Goal: Information Seeking & Learning: Learn about a topic

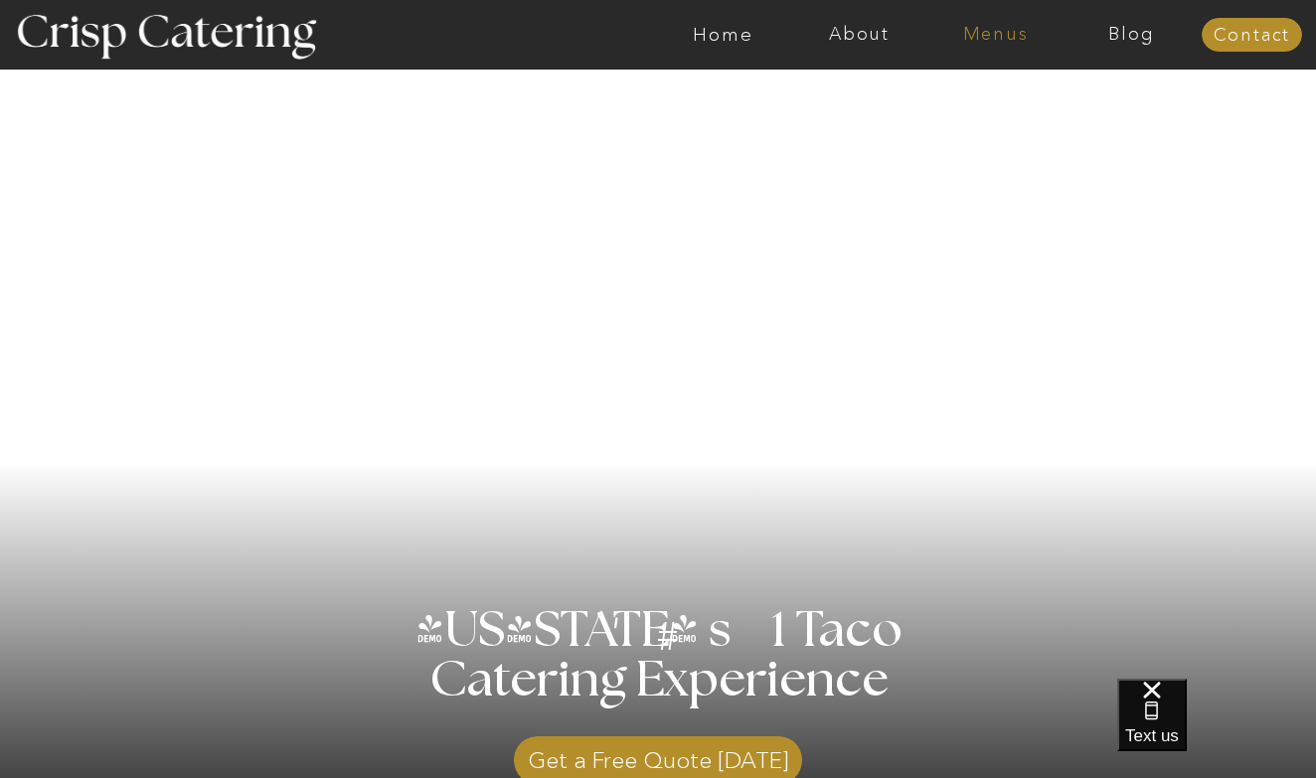
click at [974, 32] on nav "Menus" at bounding box center [995, 35] width 136 height 20
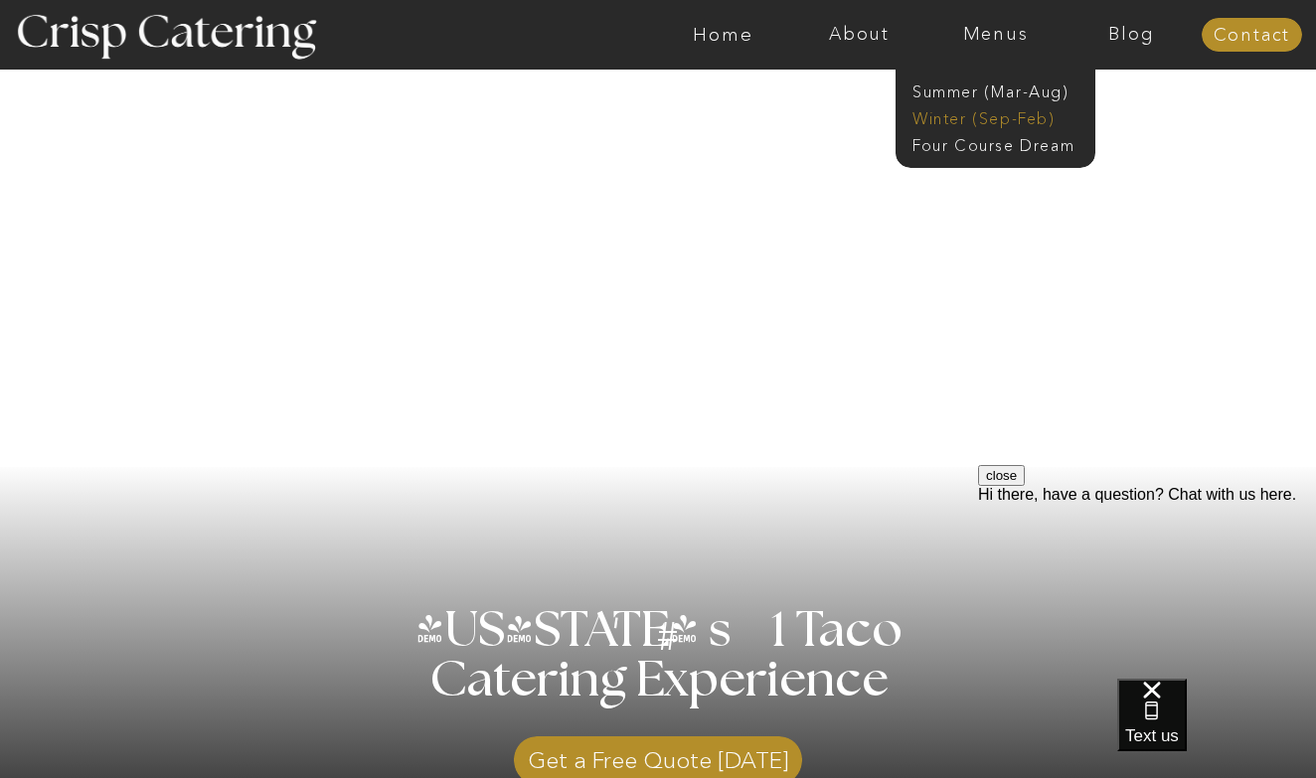
click at [977, 117] on nav "Winter (Sep-Feb)" at bounding box center [994, 116] width 163 height 19
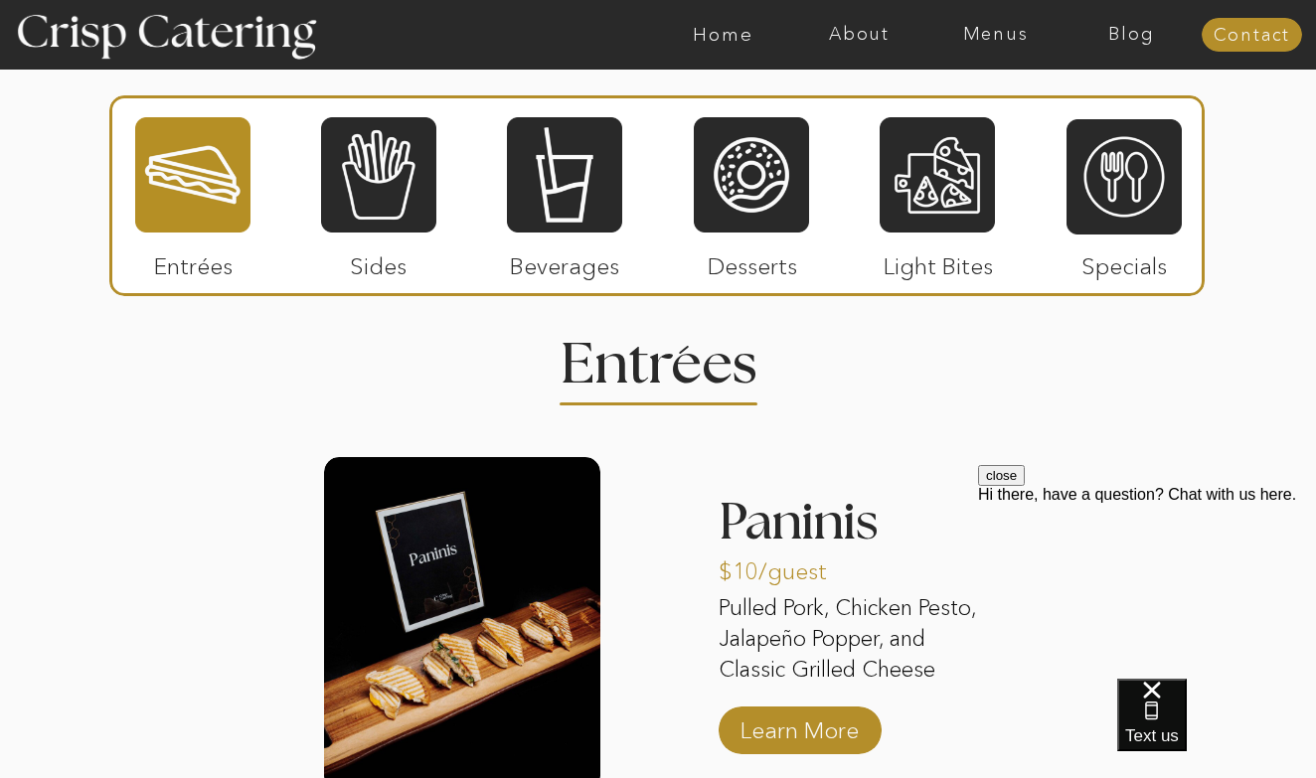
scroll to position [2317, 0]
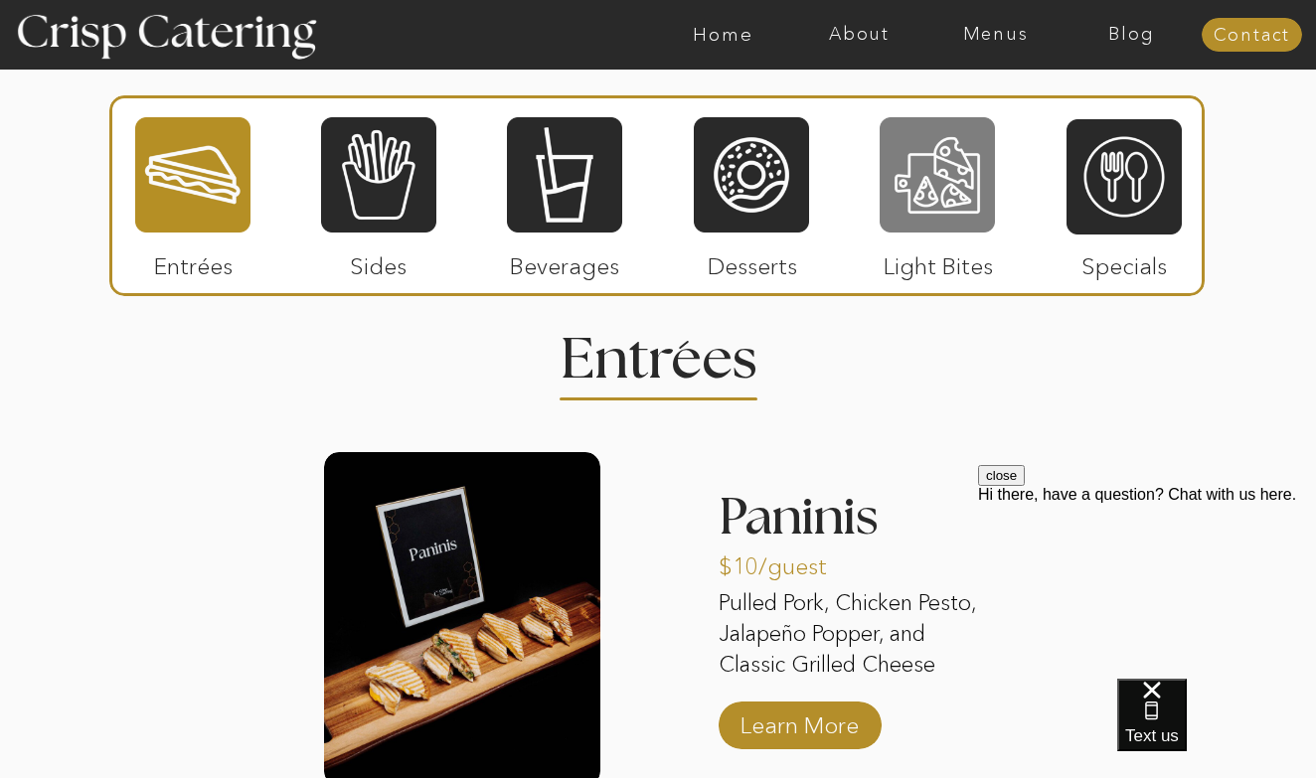
click at [953, 203] on div at bounding box center [937, 174] width 115 height 119
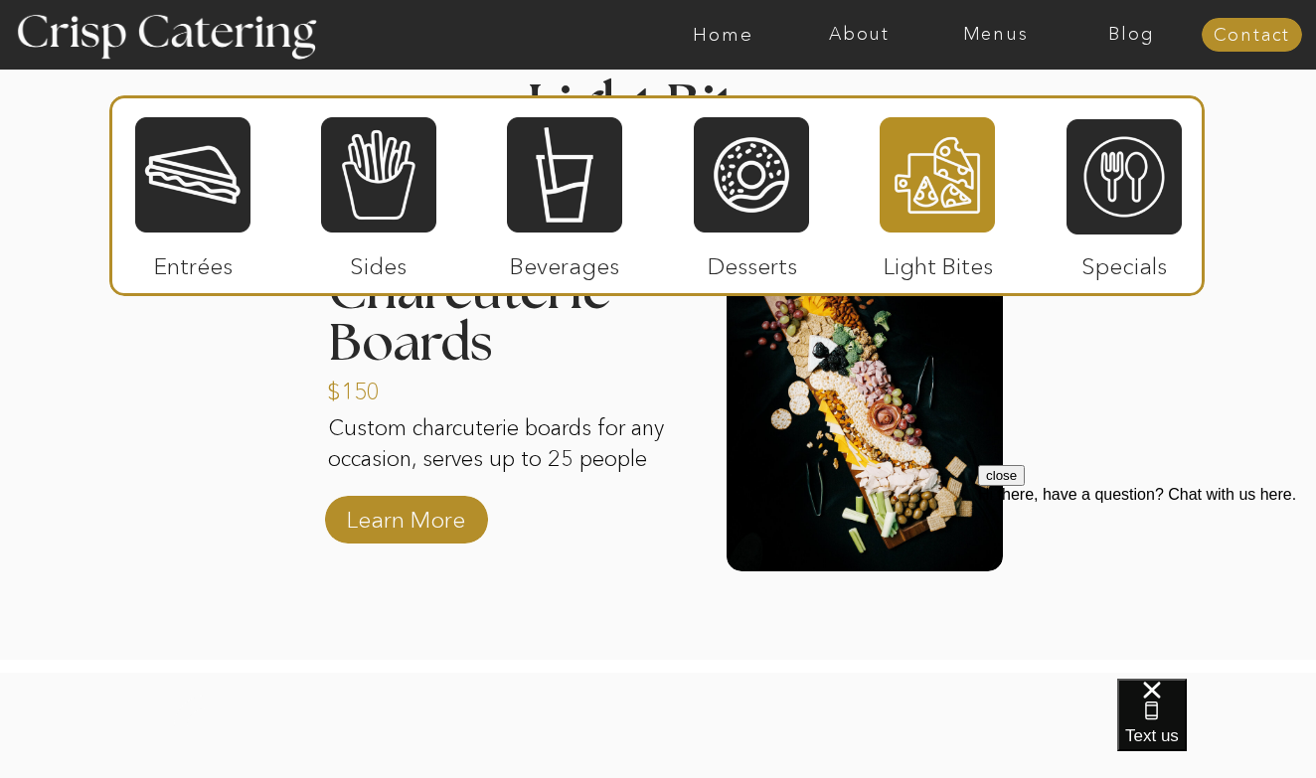
scroll to position [2573, 0]
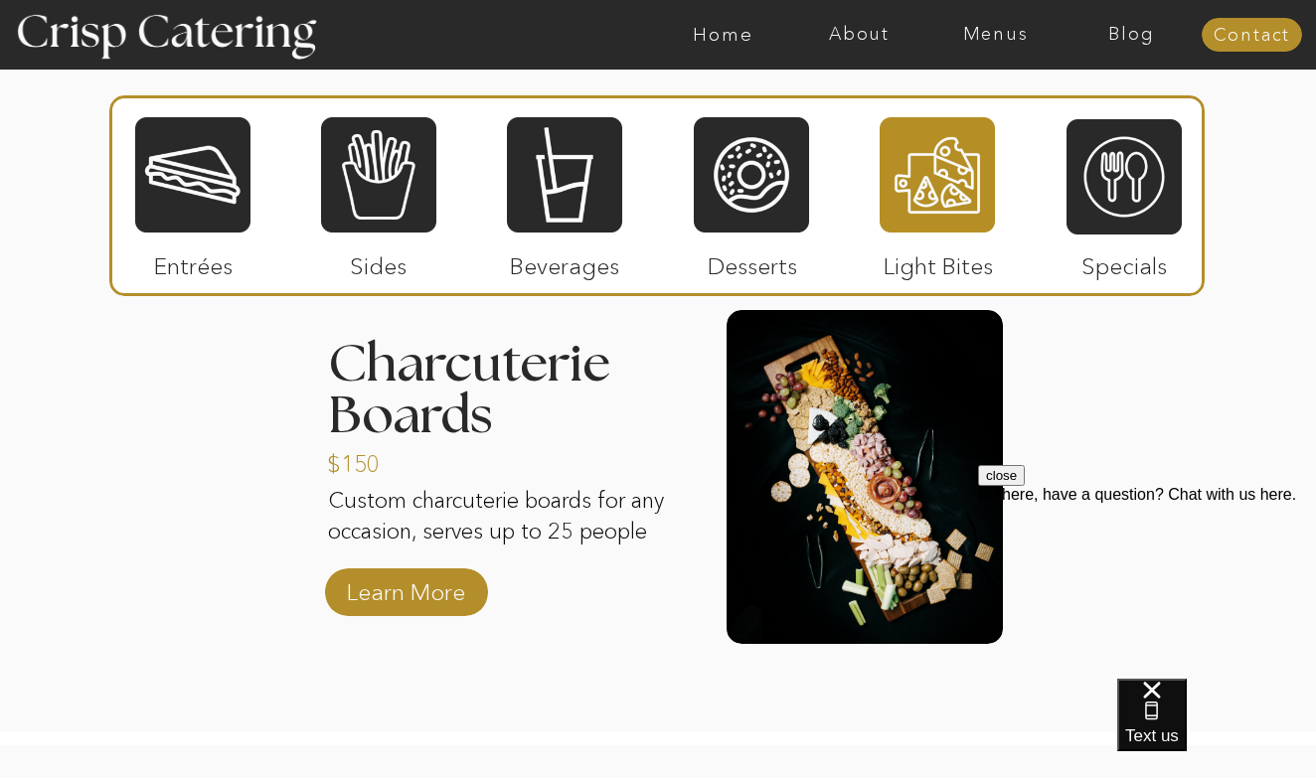
scroll to position [2496, 0]
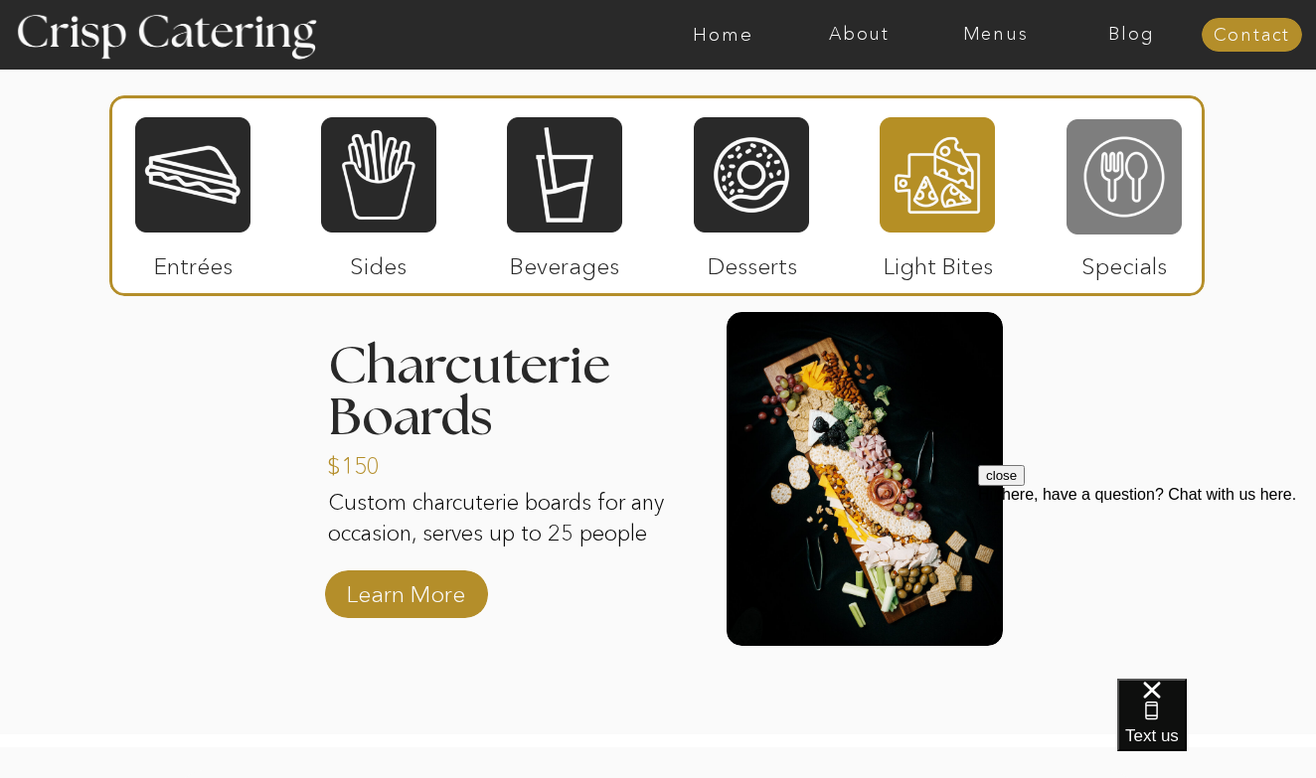
click at [1100, 226] on div at bounding box center [1124, 176] width 115 height 119
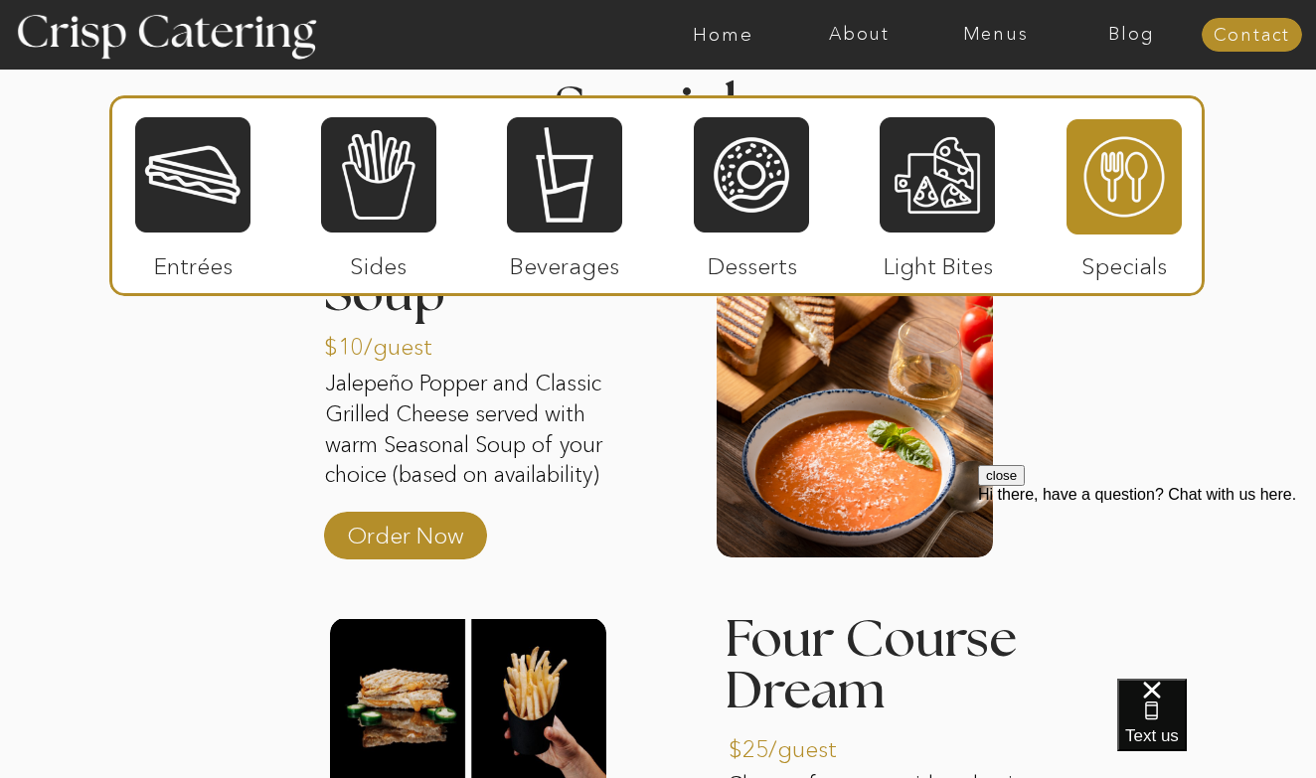
scroll to position [2565, 0]
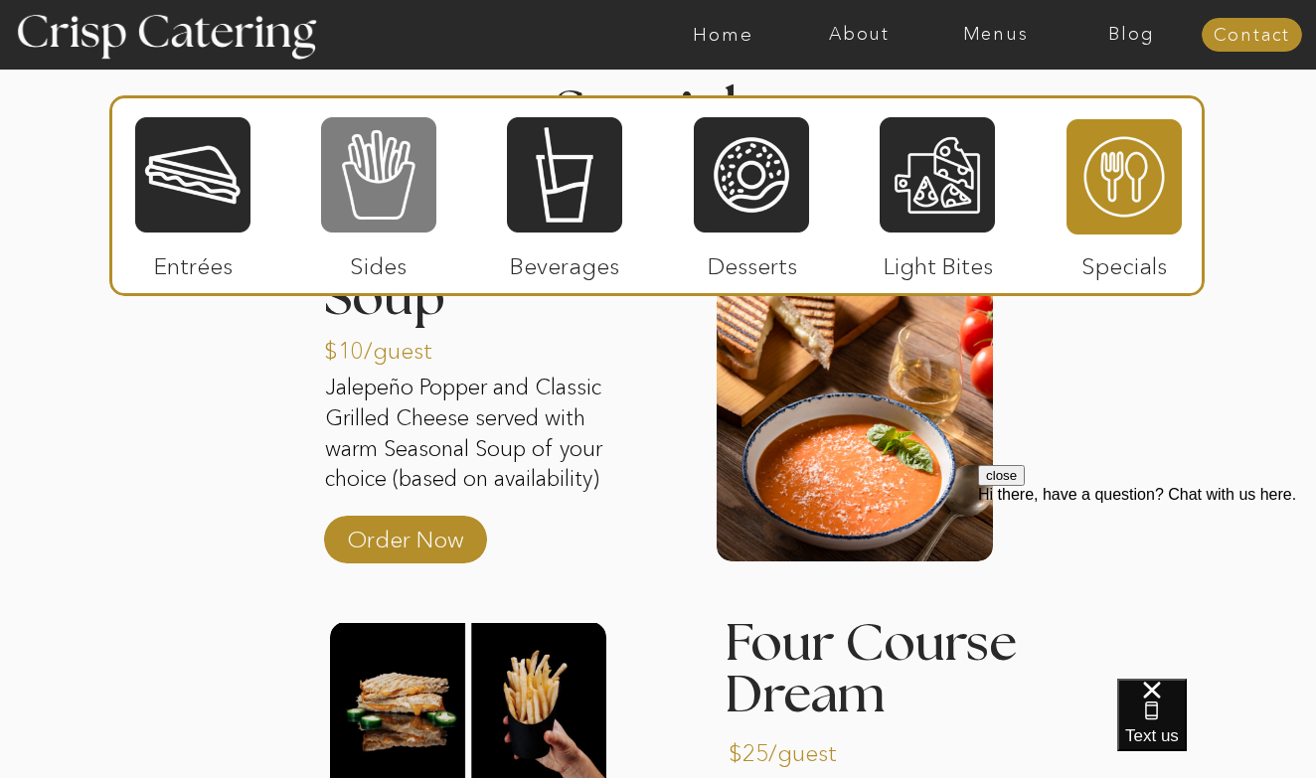
click at [399, 178] on div at bounding box center [378, 174] width 115 height 119
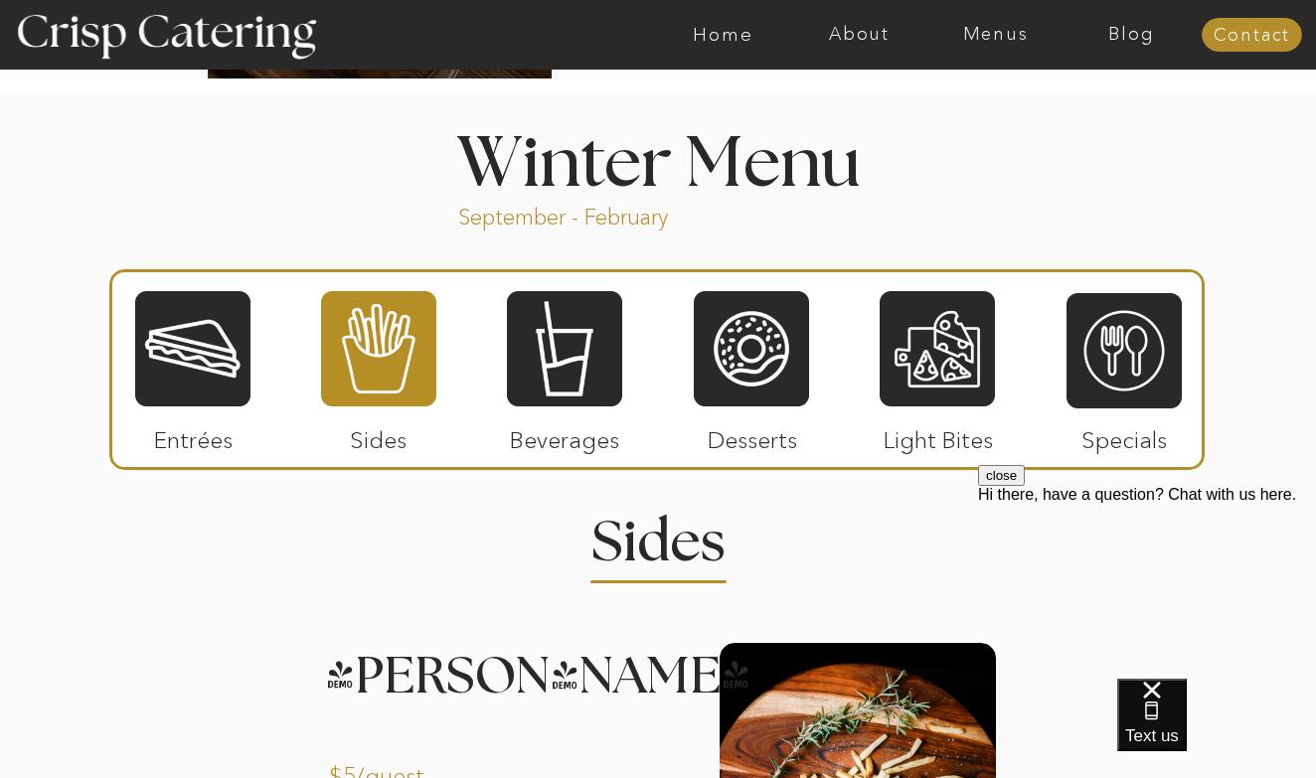
scroll to position [2086, 0]
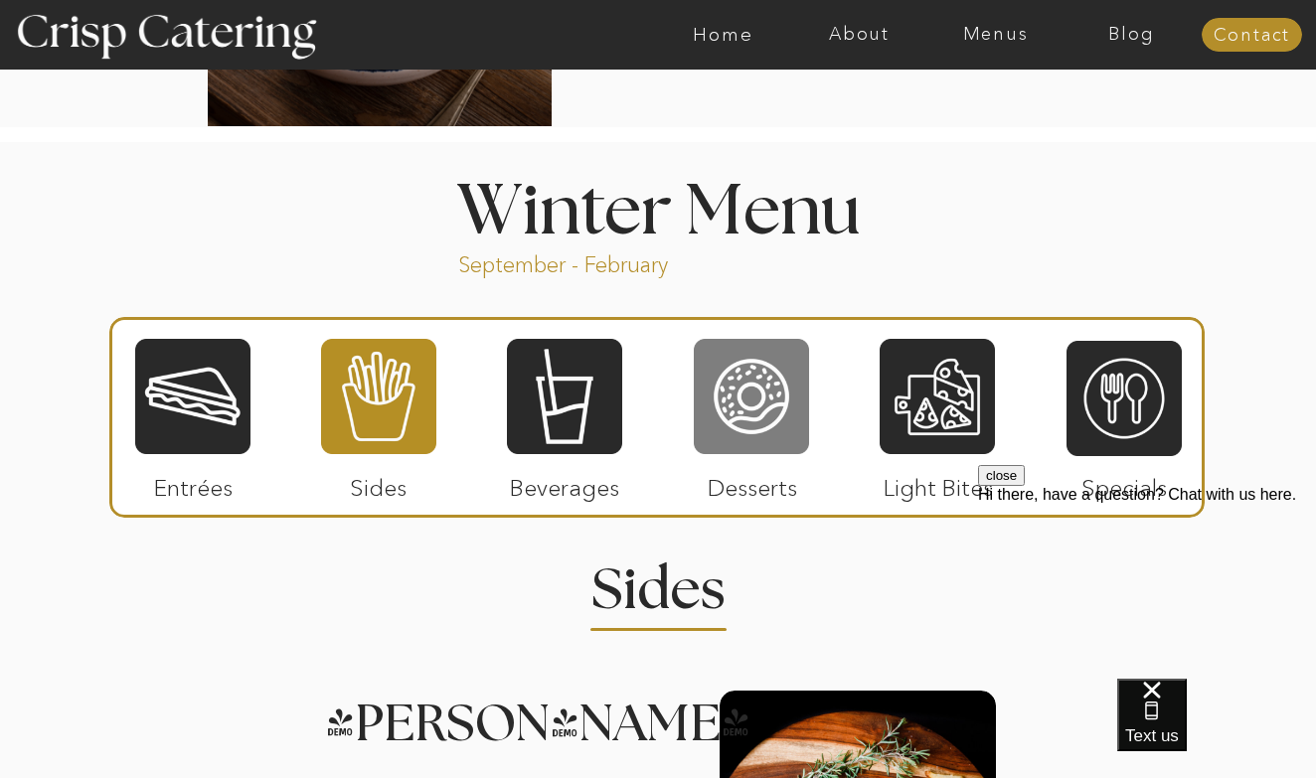
click at [772, 399] on div at bounding box center [751, 396] width 115 height 119
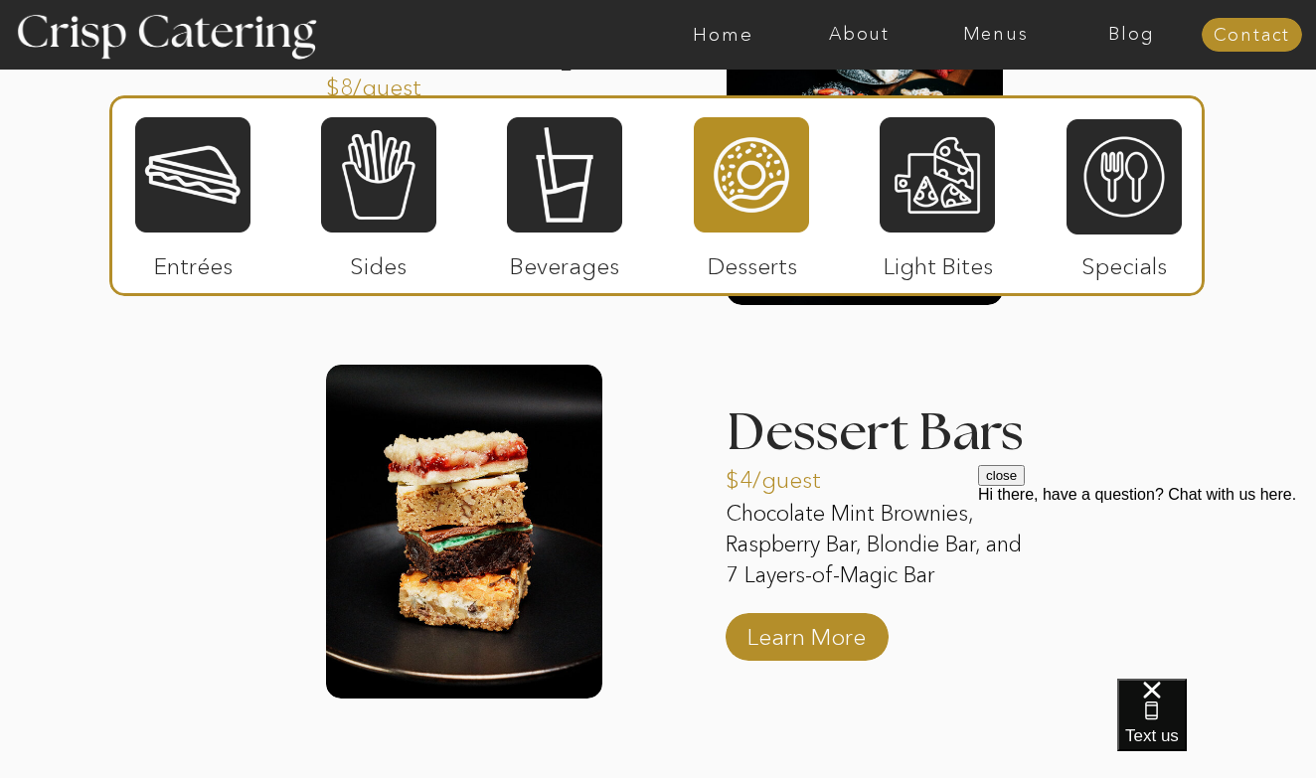
scroll to position [3204, 0]
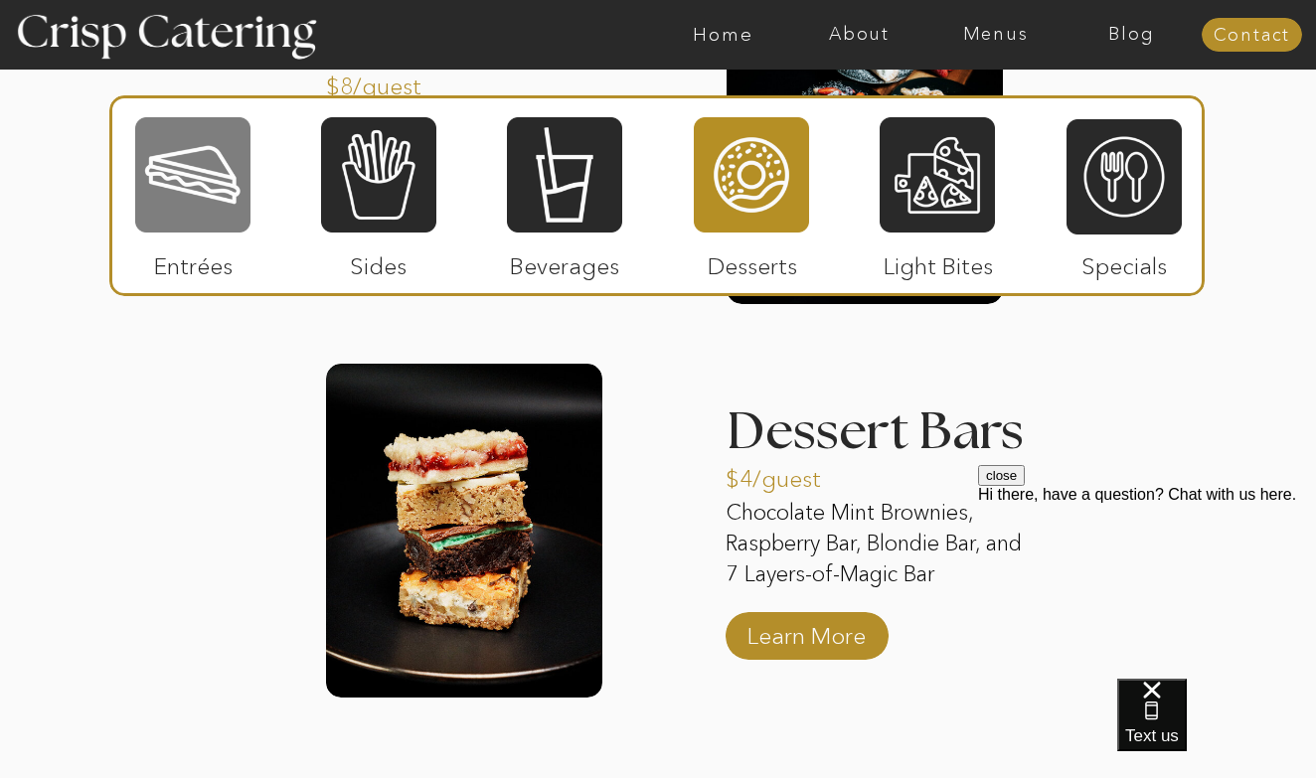
click at [212, 194] on div at bounding box center [192, 174] width 115 height 119
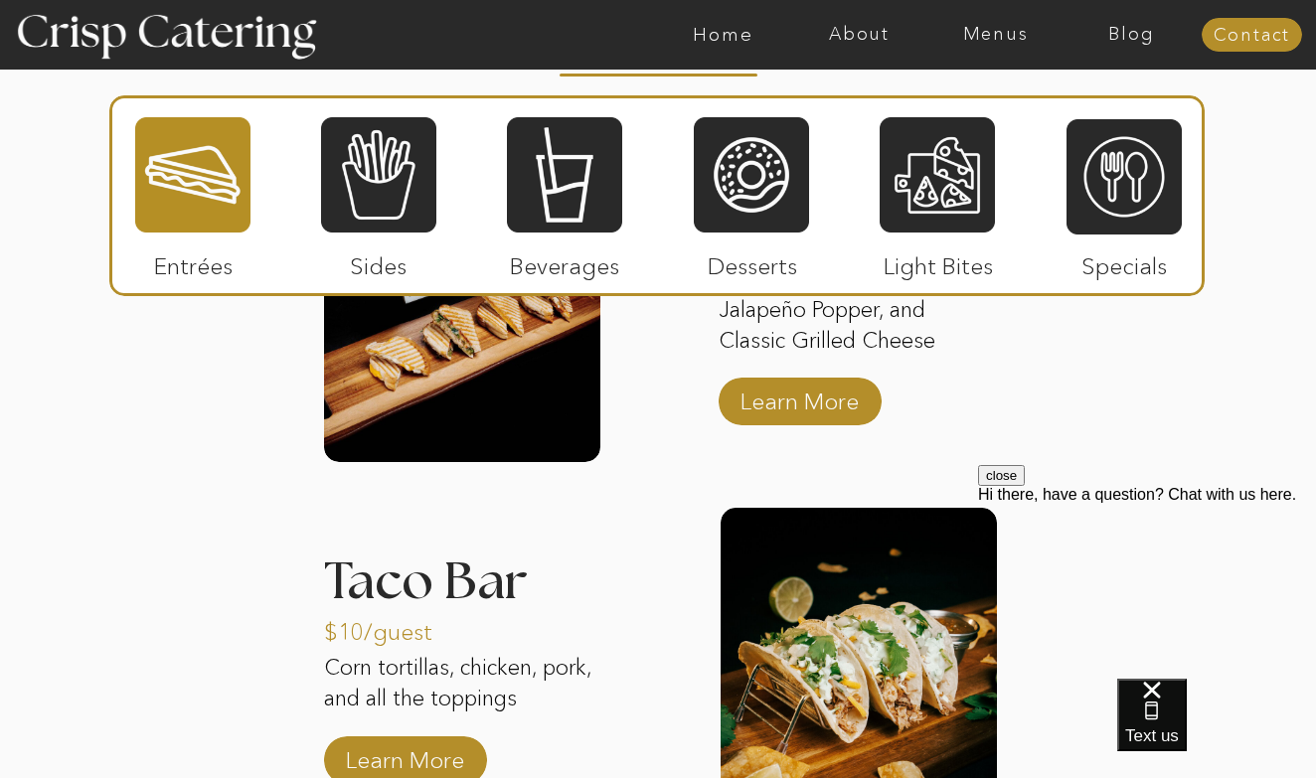
scroll to position [2637, 0]
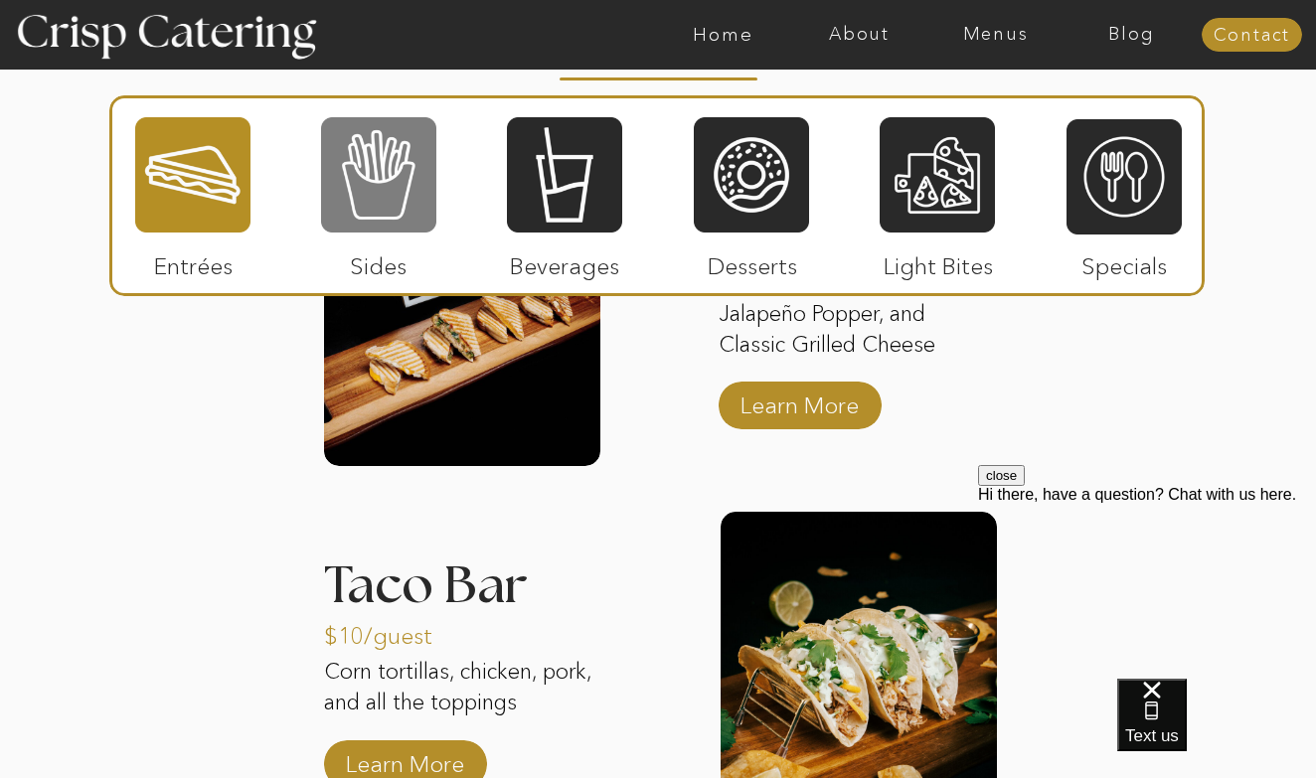
click at [412, 209] on div at bounding box center [378, 174] width 115 height 119
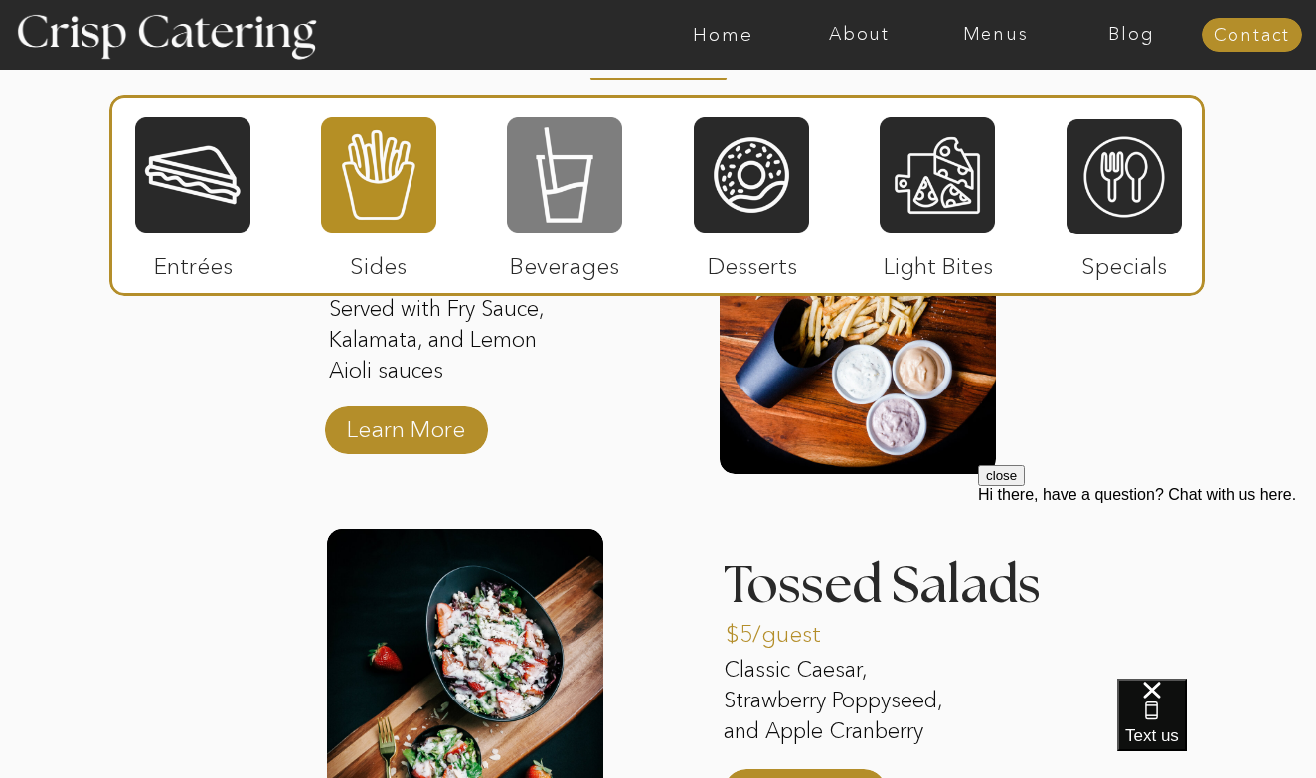
click at [570, 225] on div at bounding box center [564, 174] width 115 height 119
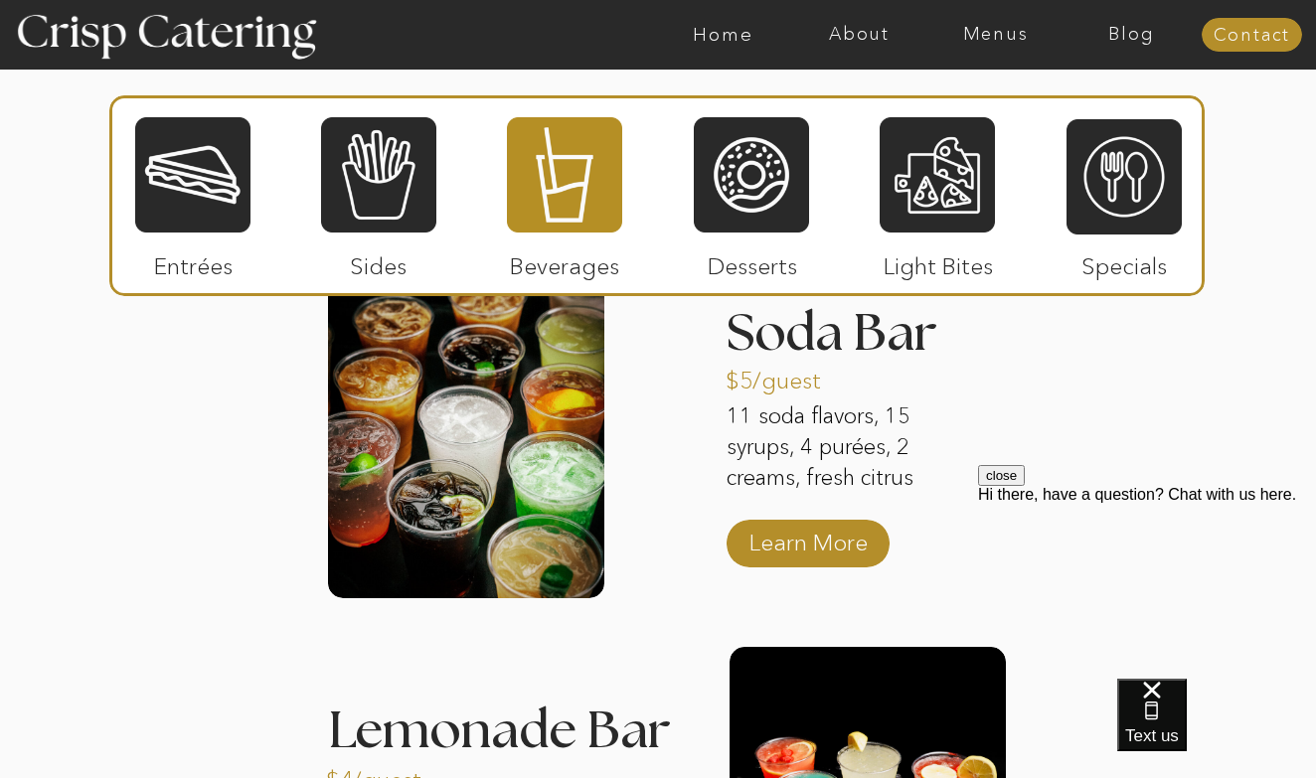
scroll to position [2438, 0]
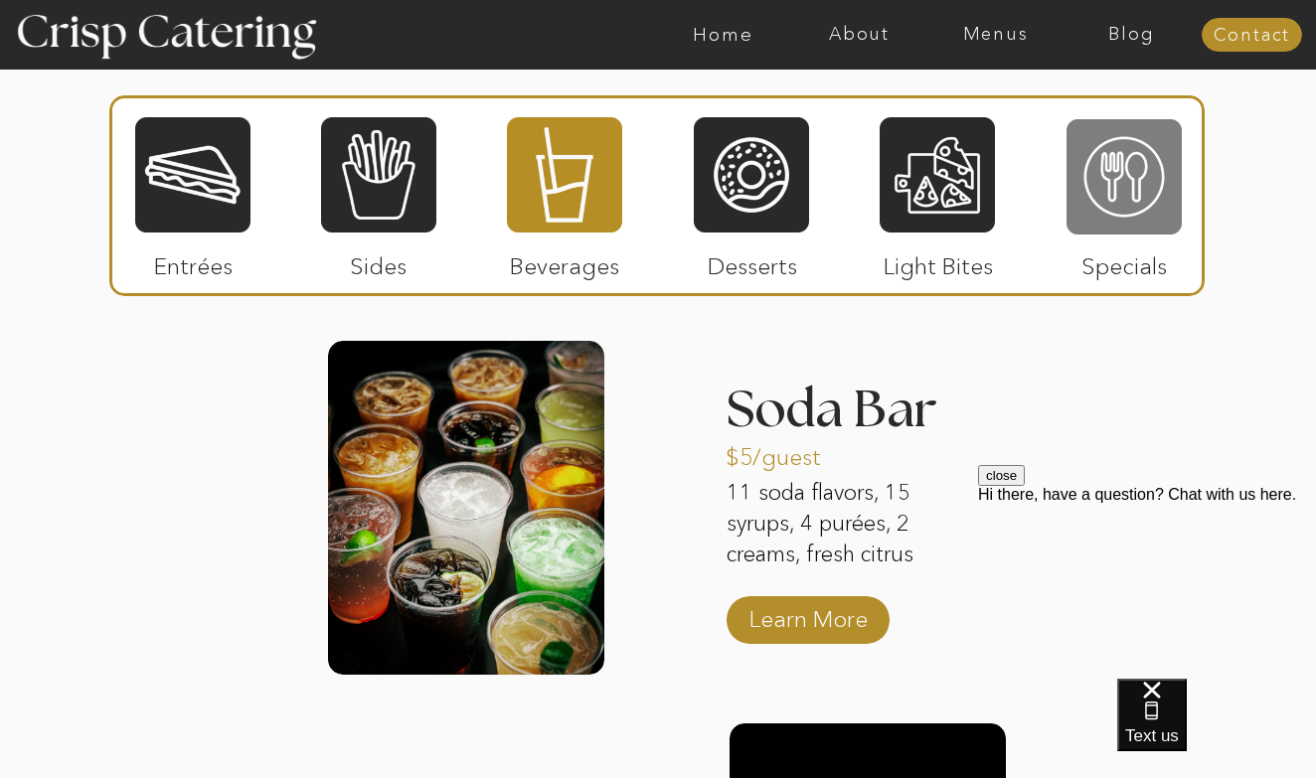
click at [1162, 179] on div at bounding box center [1124, 176] width 115 height 119
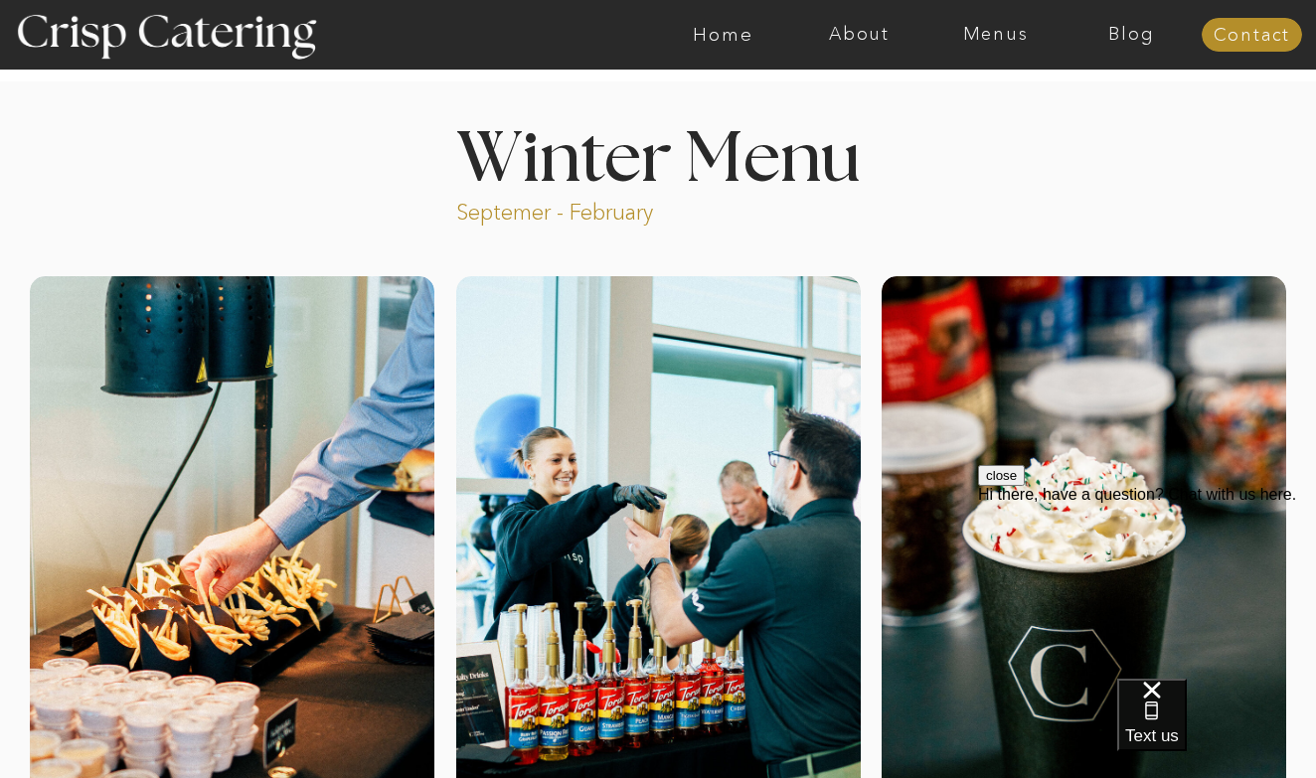
scroll to position [0, 0]
click at [976, 27] on nav "Menus" at bounding box center [995, 35] width 136 height 20
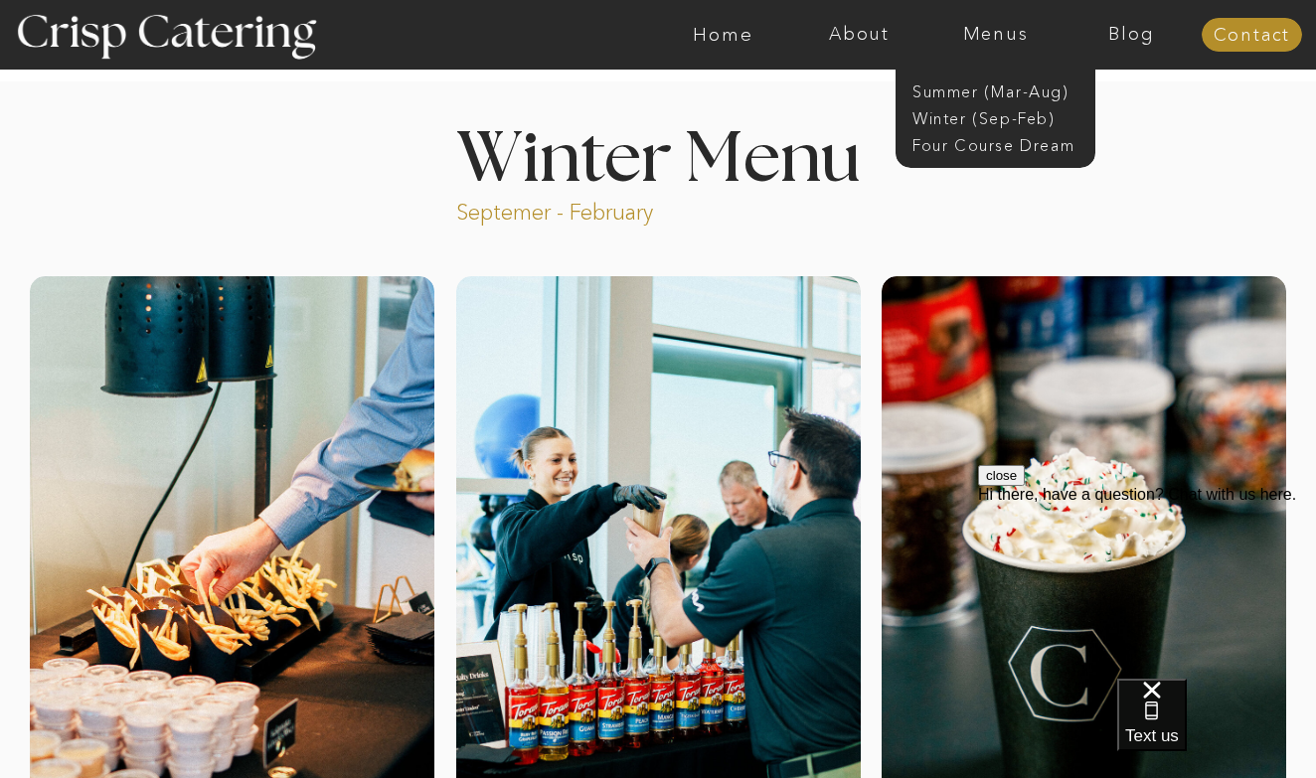
click at [1002, 80] on div at bounding box center [996, 102] width 200 height 132
click at [999, 89] on nav "Summer (Mar-Aug)" at bounding box center [1002, 90] width 178 height 19
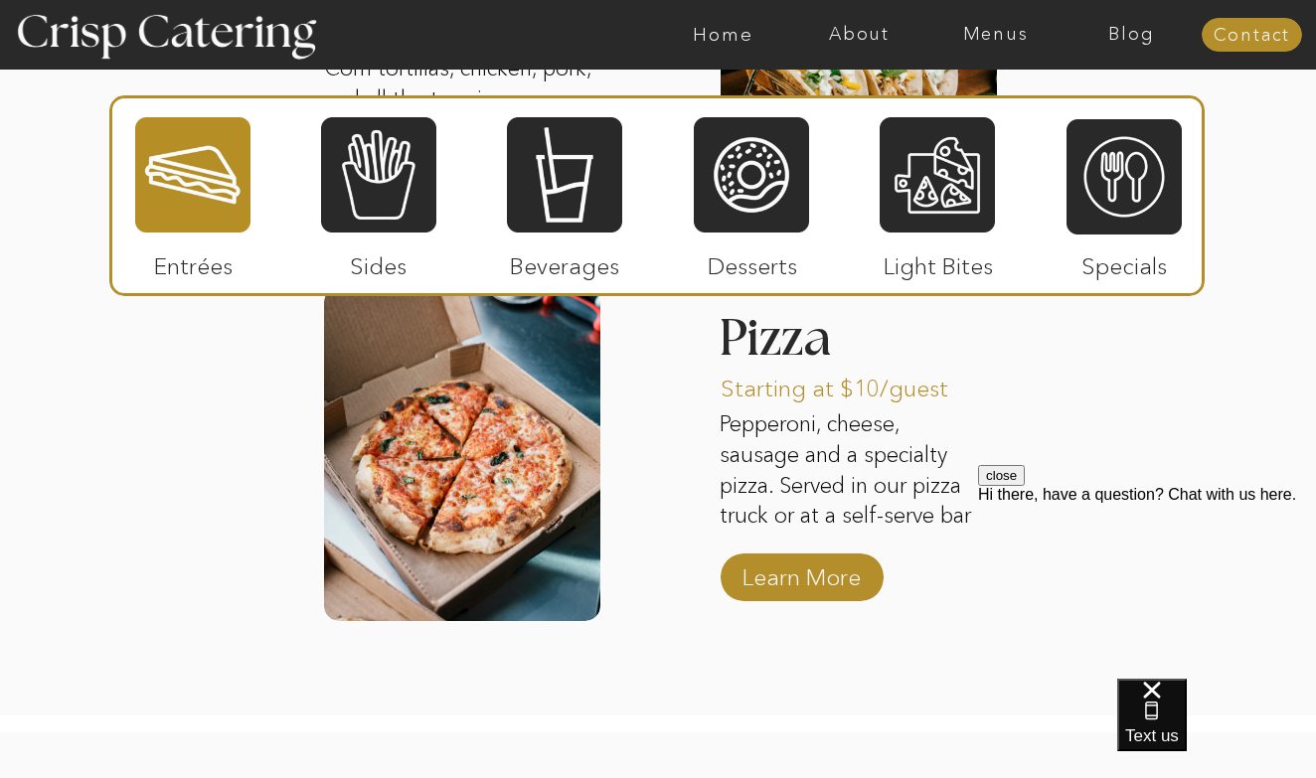
scroll to position [2718, 0]
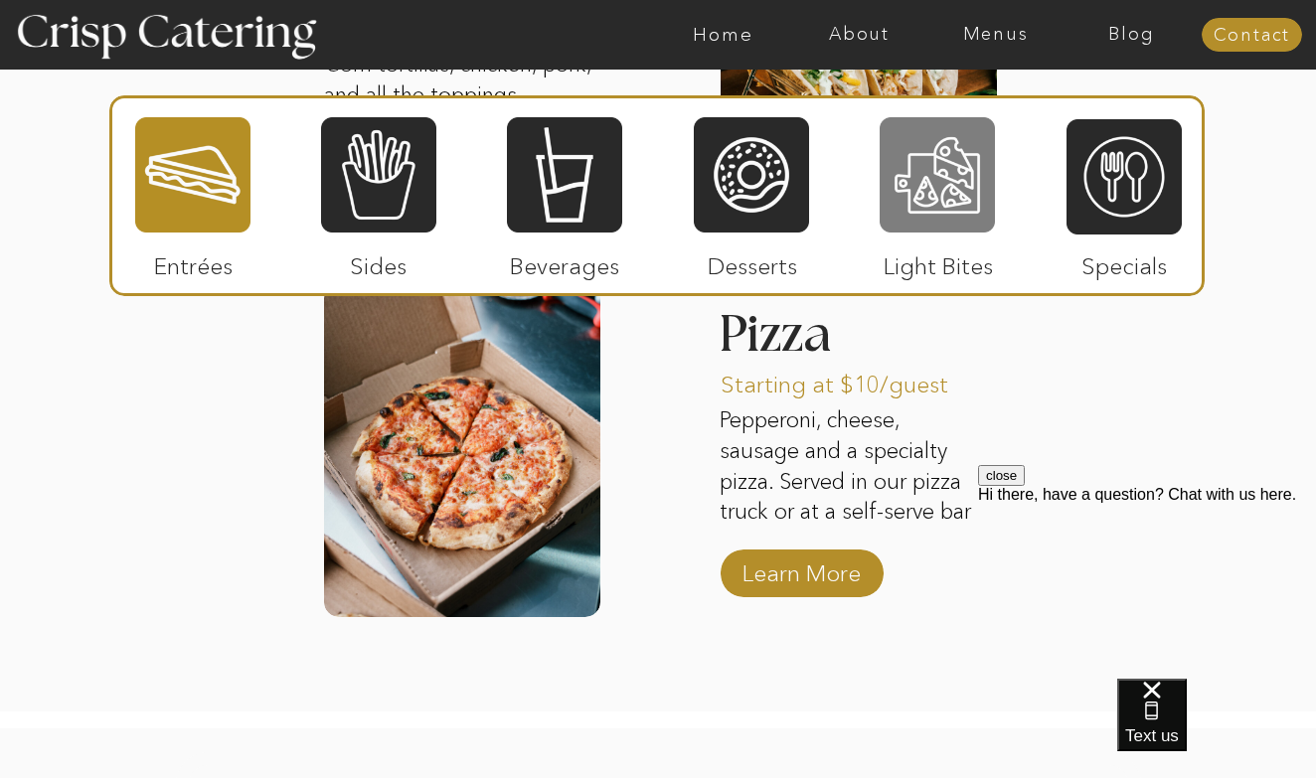
click at [915, 217] on div at bounding box center [937, 174] width 115 height 119
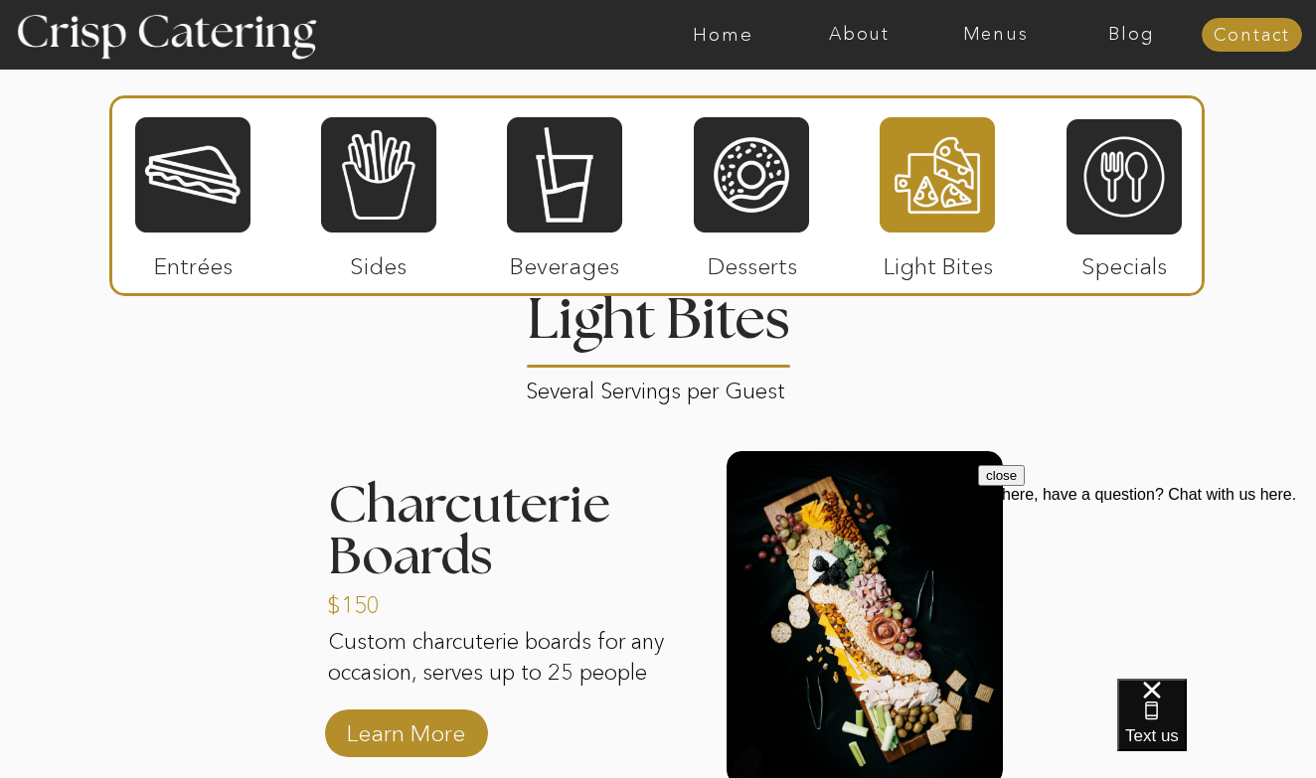
scroll to position [1806, 0]
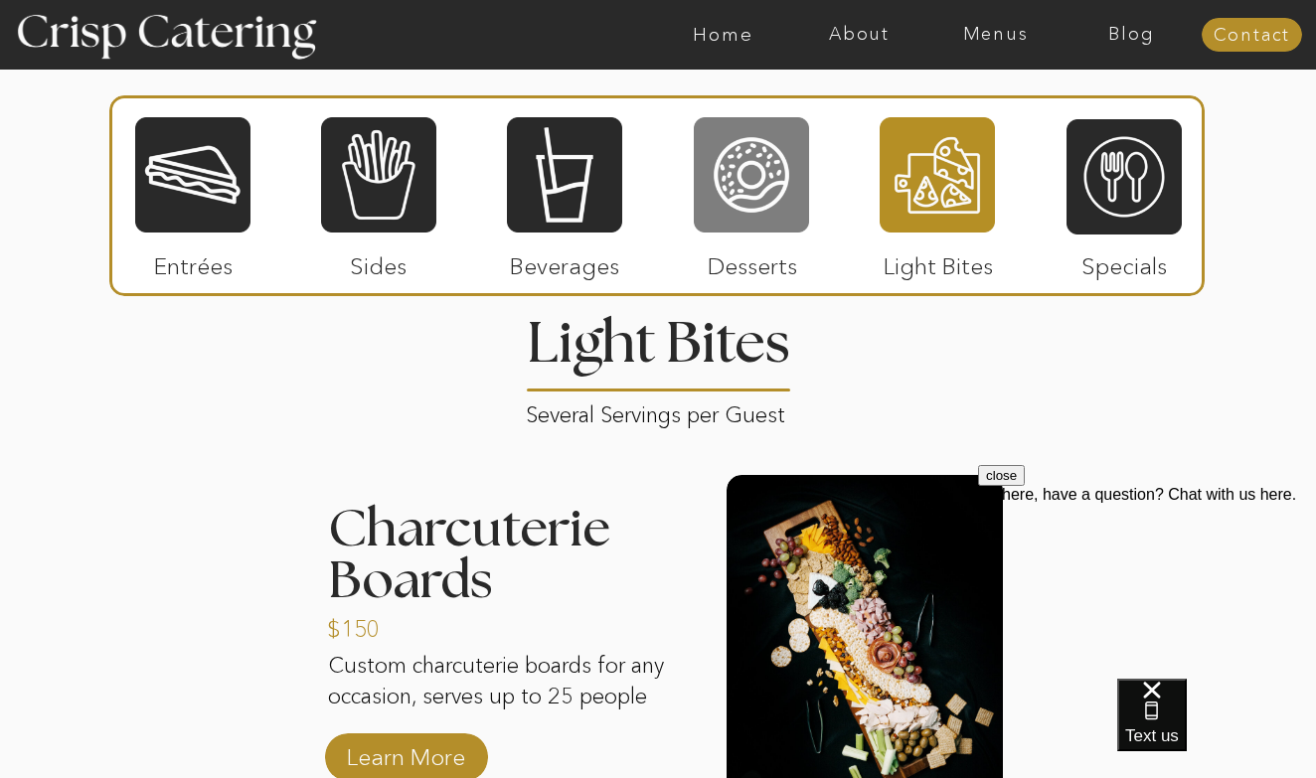
click at [749, 205] on div at bounding box center [751, 174] width 115 height 119
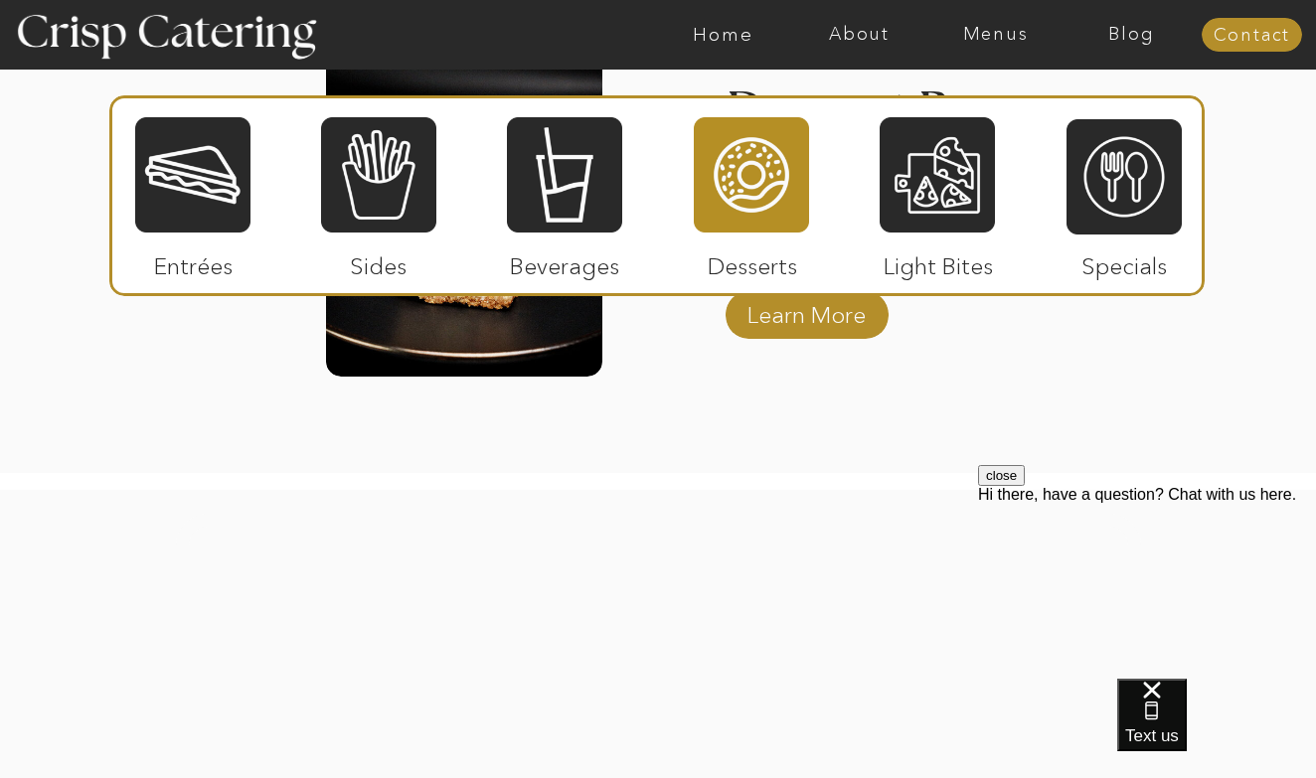
scroll to position [3021, 0]
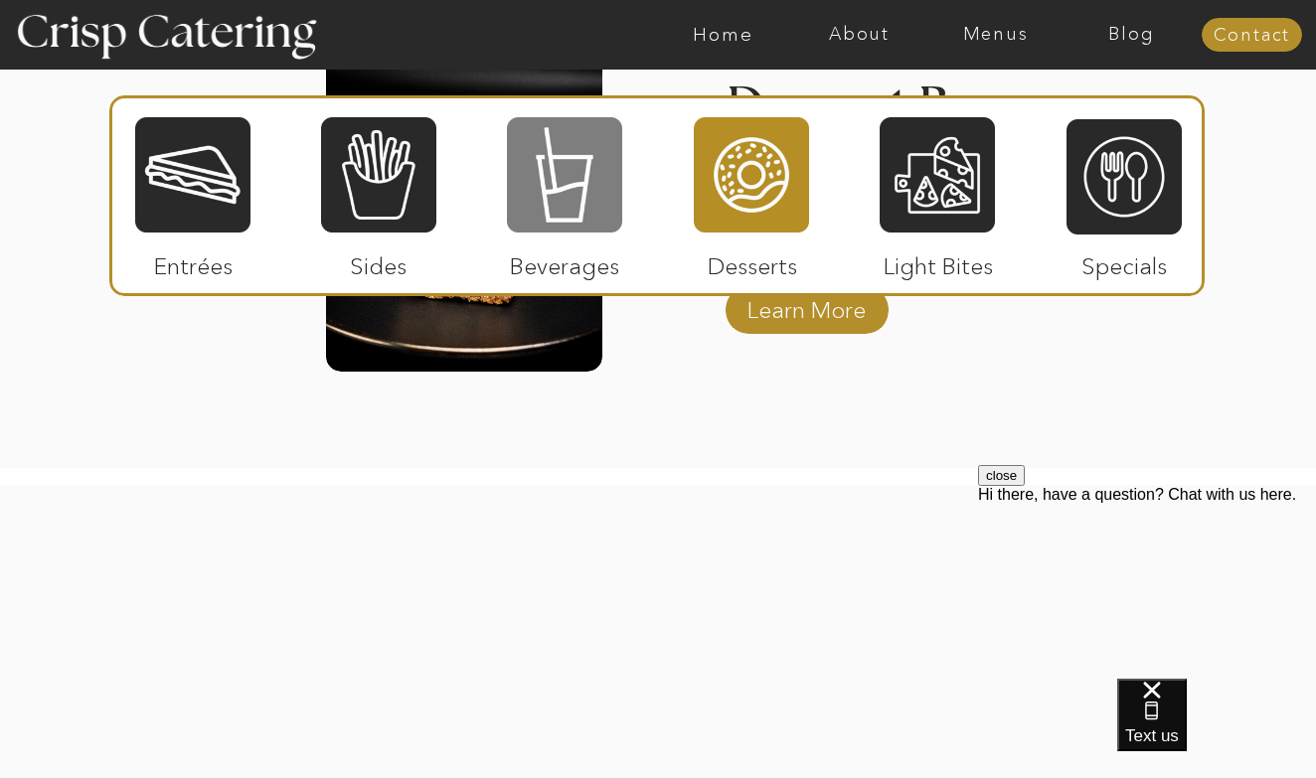
click at [573, 208] on div at bounding box center [564, 174] width 115 height 119
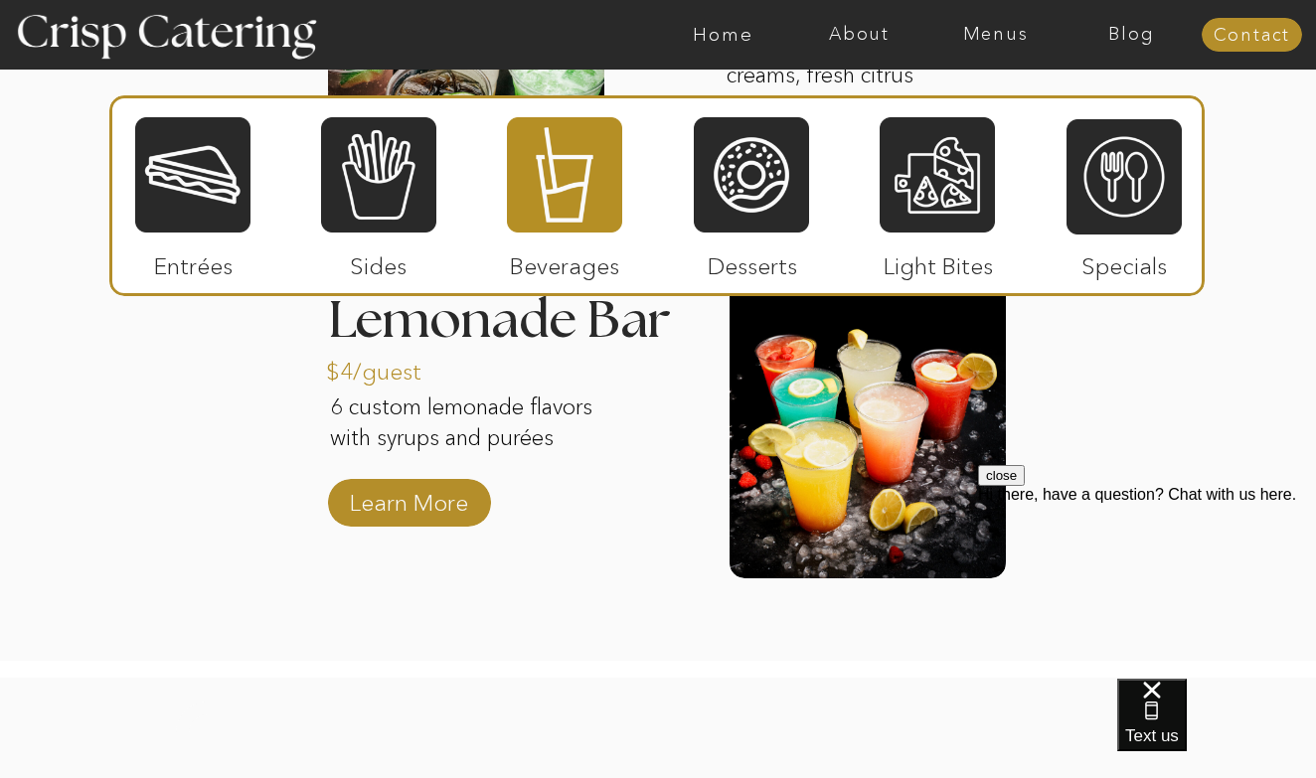
scroll to position [2352, 0]
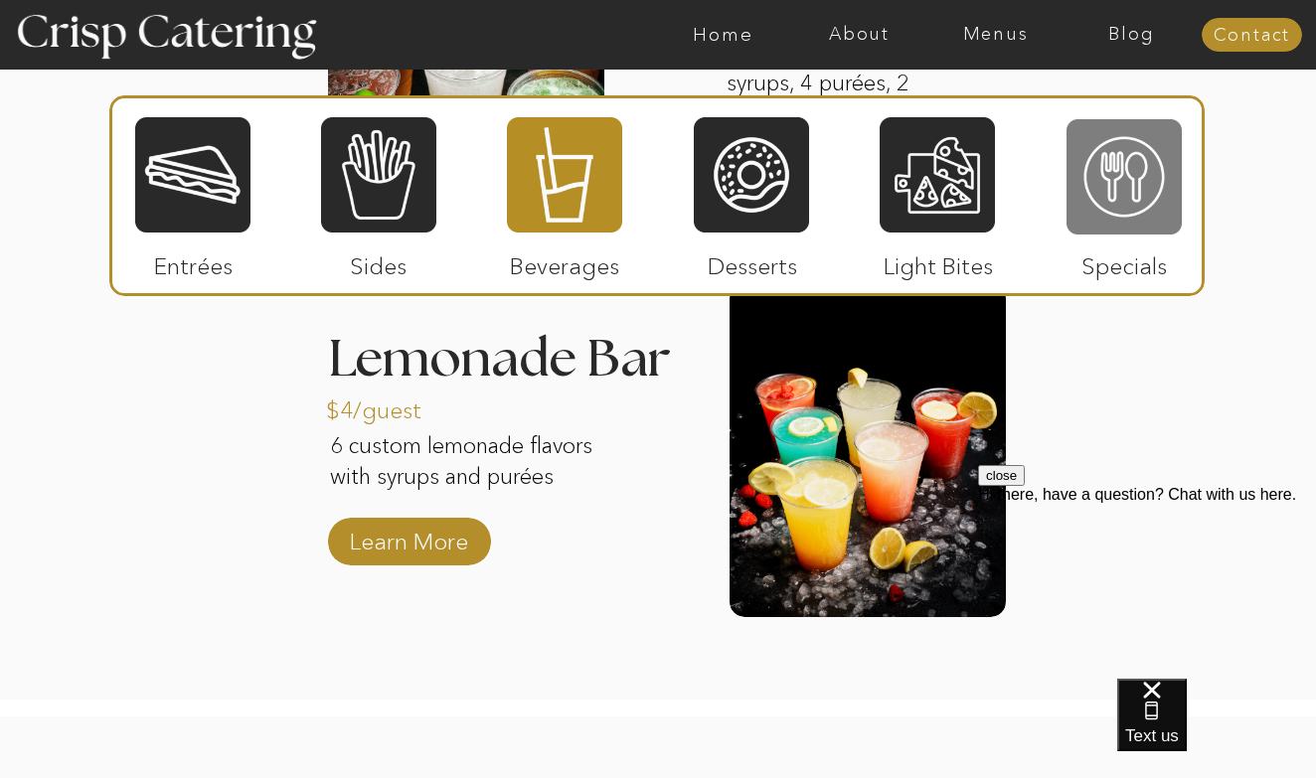
click at [1104, 167] on div at bounding box center [1124, 176] width 115 height 119
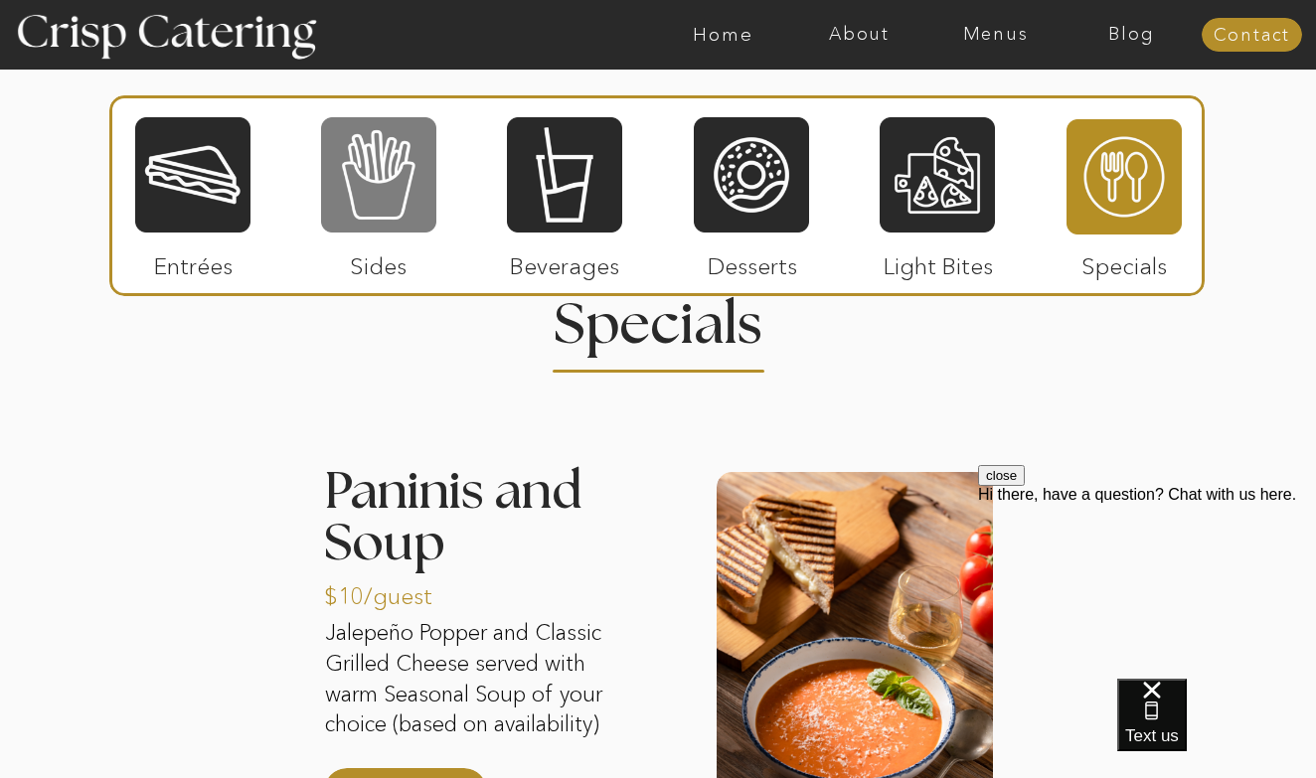
scroll to position [1819, 0]
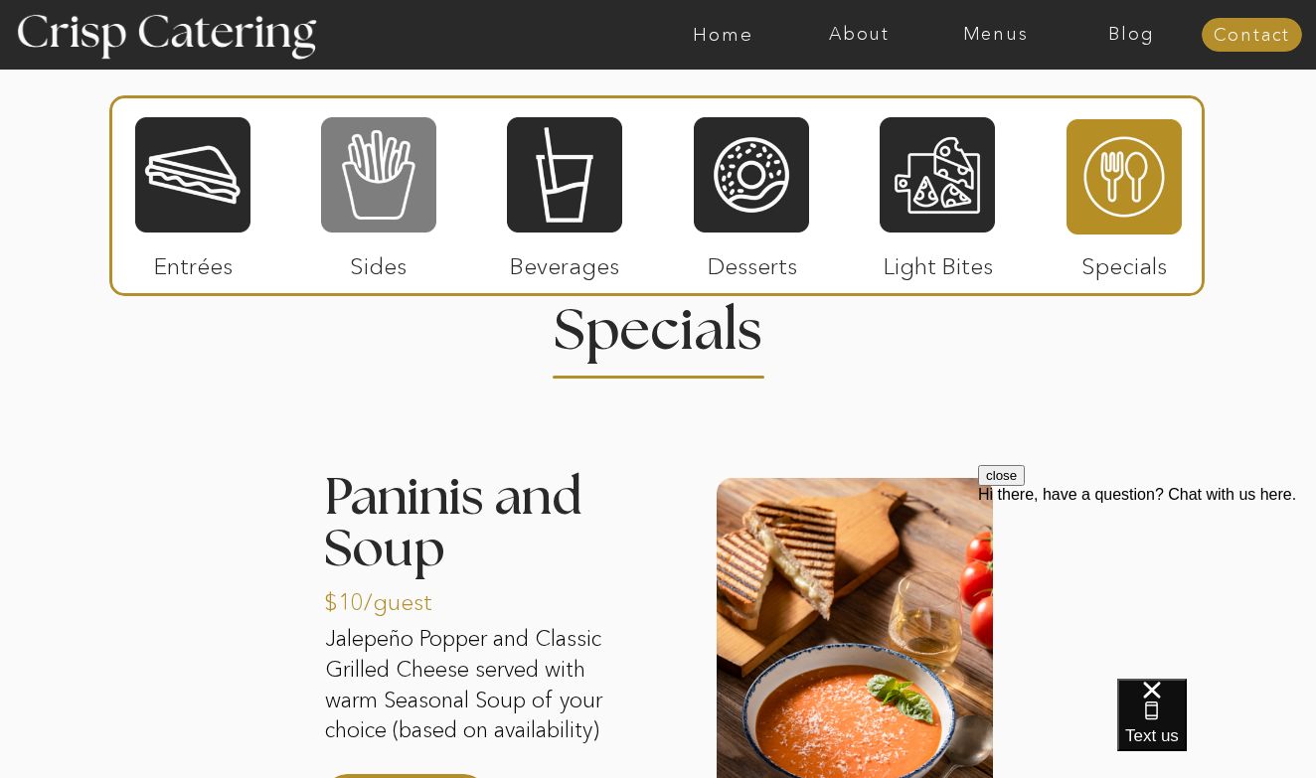
click at [355, 154] on div at bounding box center [378, 174] width 115 height 119
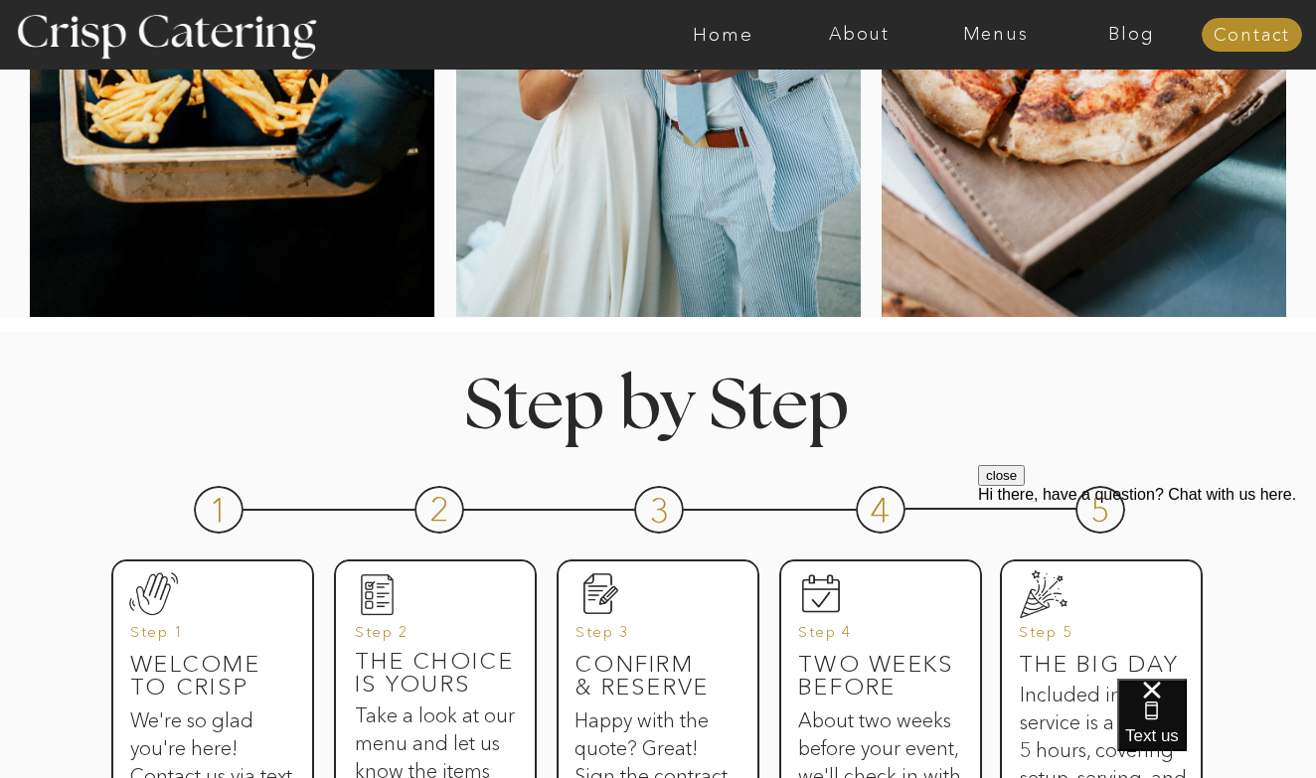
scroll to position [527, 0]
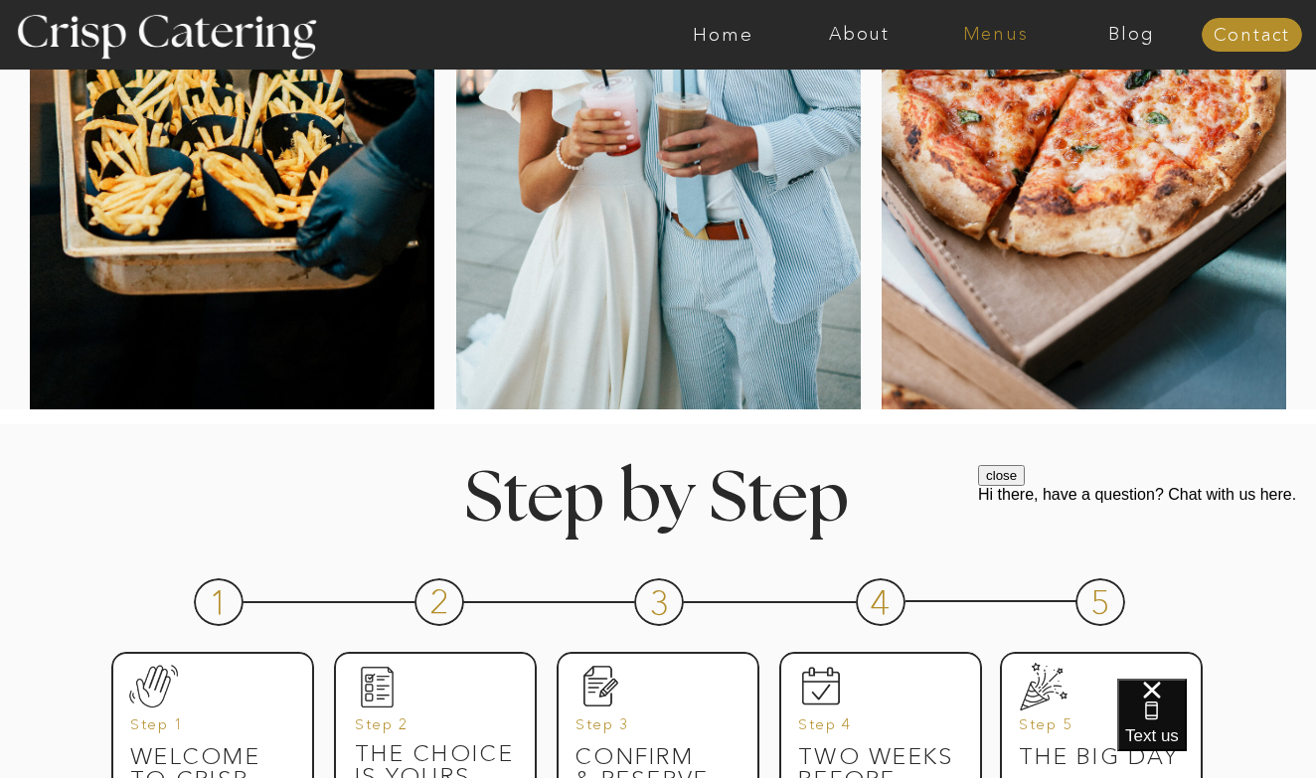
click at [992, 33] on nav "Menus" at bounding box center [995, 35] width 136 height 20
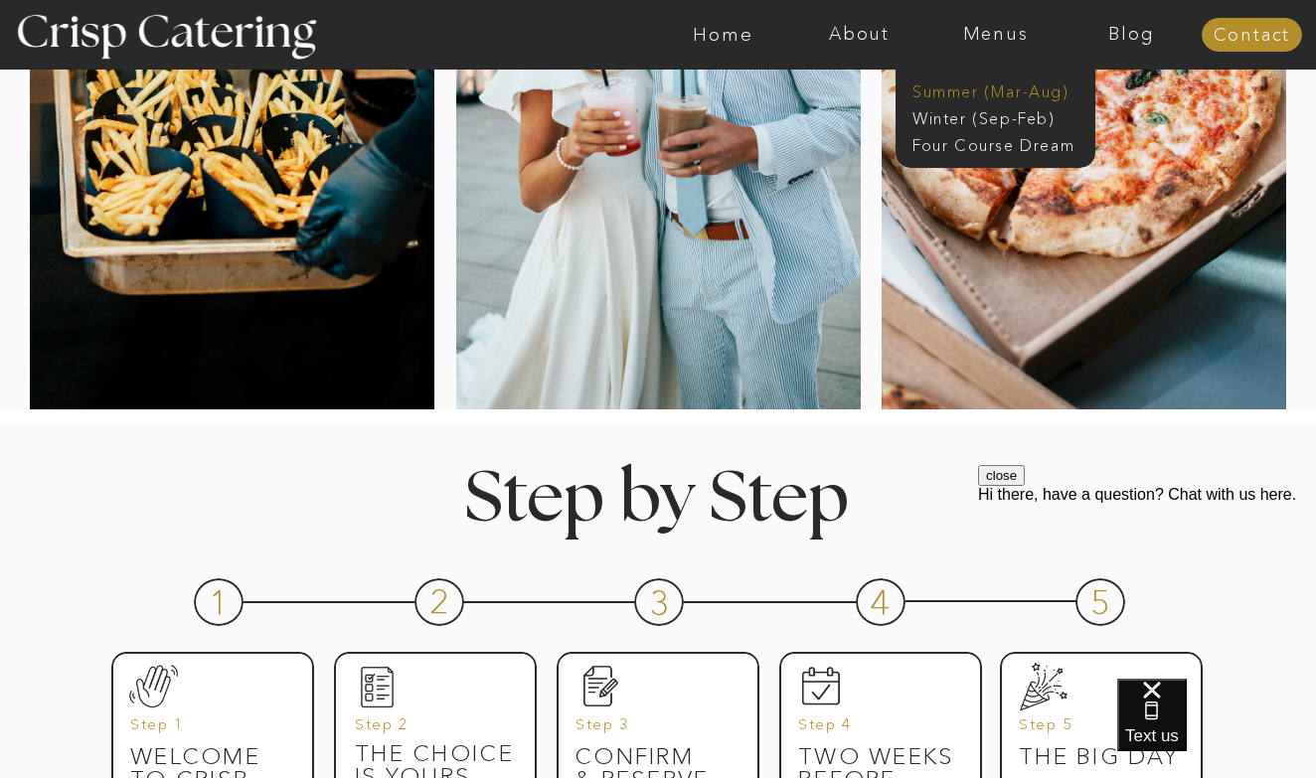
click at [975, 89] on nav "Summer (Mar-Aug)" at bounding box center [1002, 90] width 178 height 19
click at [989, 40] on nav "Menus" at bounding box center [995, 35] width 136 height 20
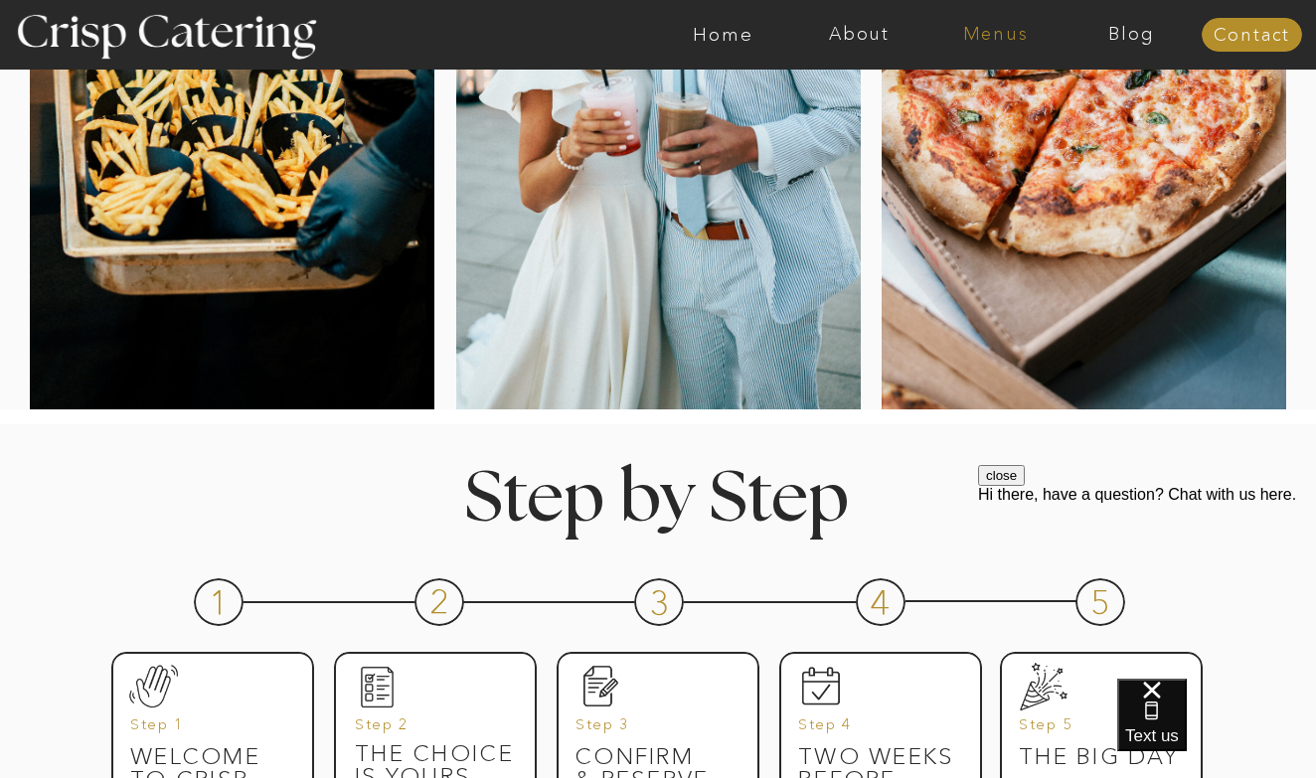
click at [987, 32] on nav "Menus" at bounding box center [995, 35] width 136 height 20
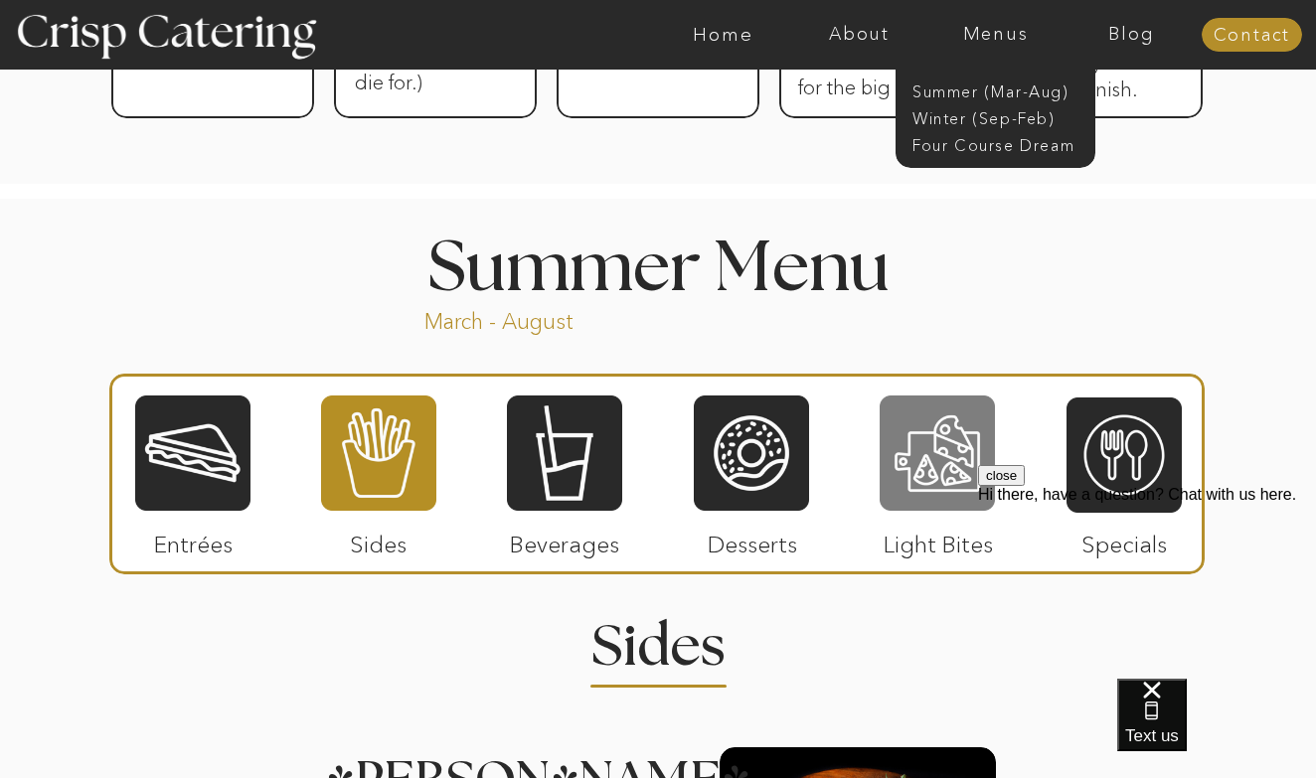
click at [929, 423] on div at bounding box center [937, 453] width 115 height 119
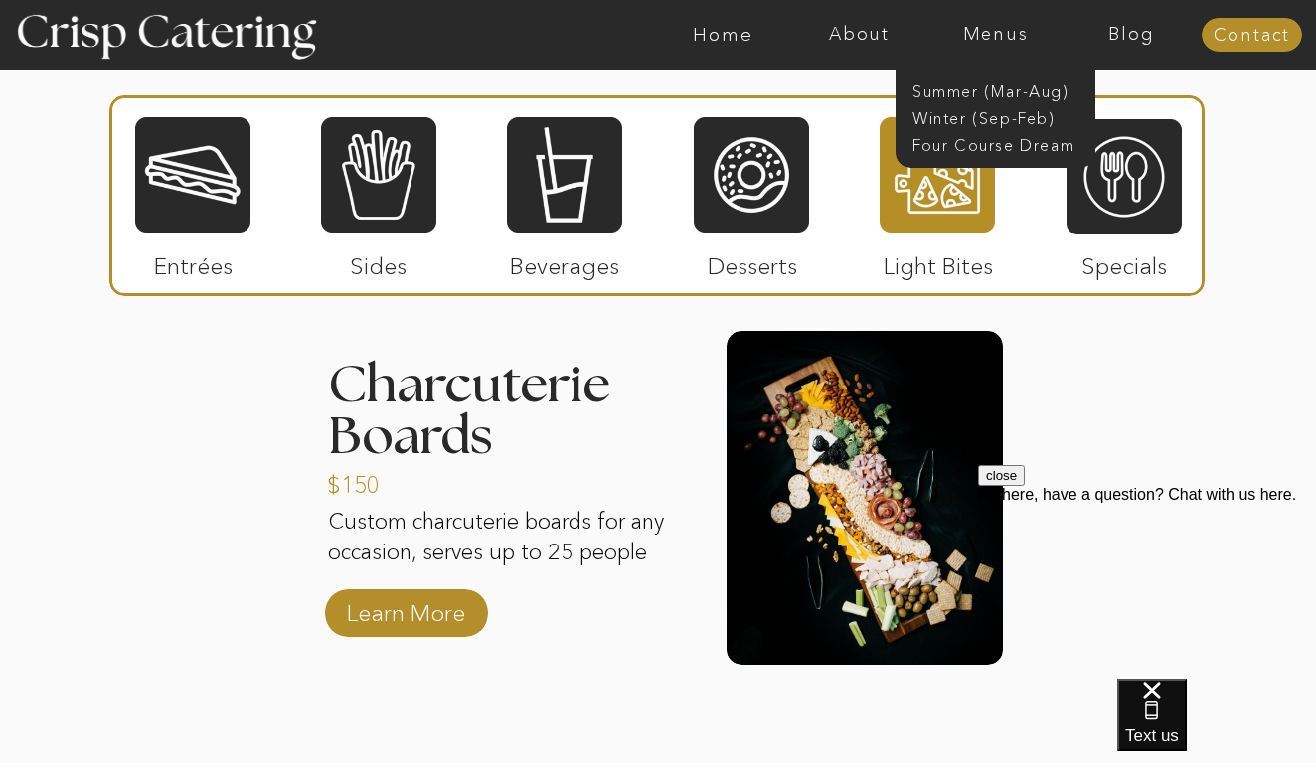
scroll to position [1951, 0]
click at [1029, 111] on nav "Winter (Sep-Feb)" at bounding box center [994, 116] width 163 height 19
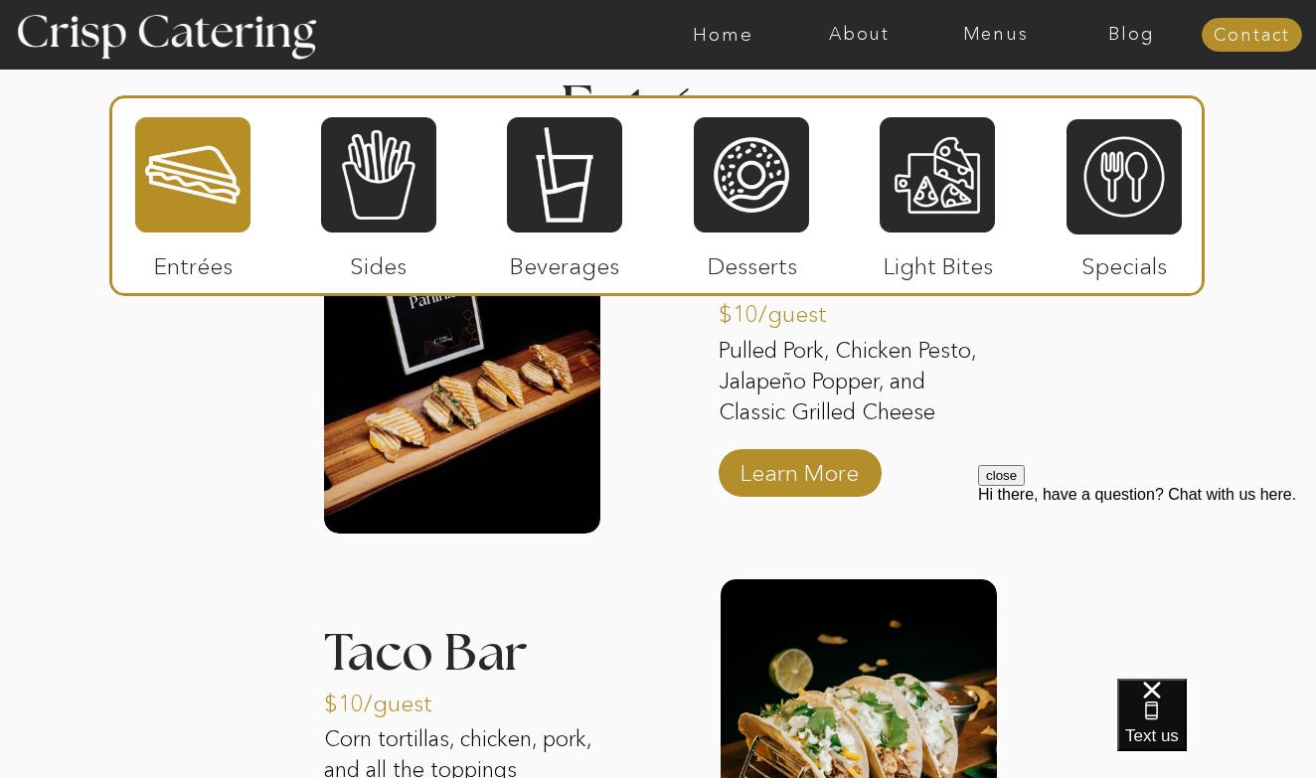
scroll to position [2610, 0]
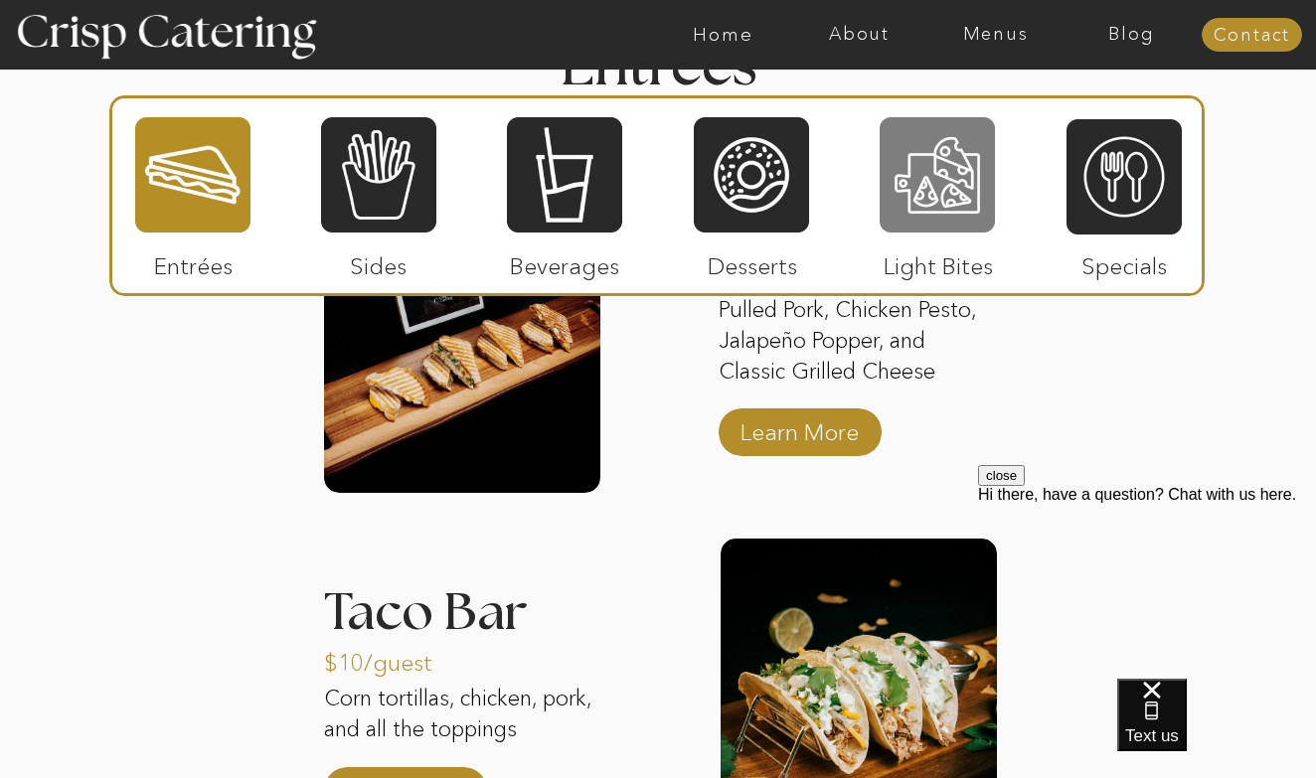
click at [914, 205] on div at bounding box center [937, 174] width 115 height 119
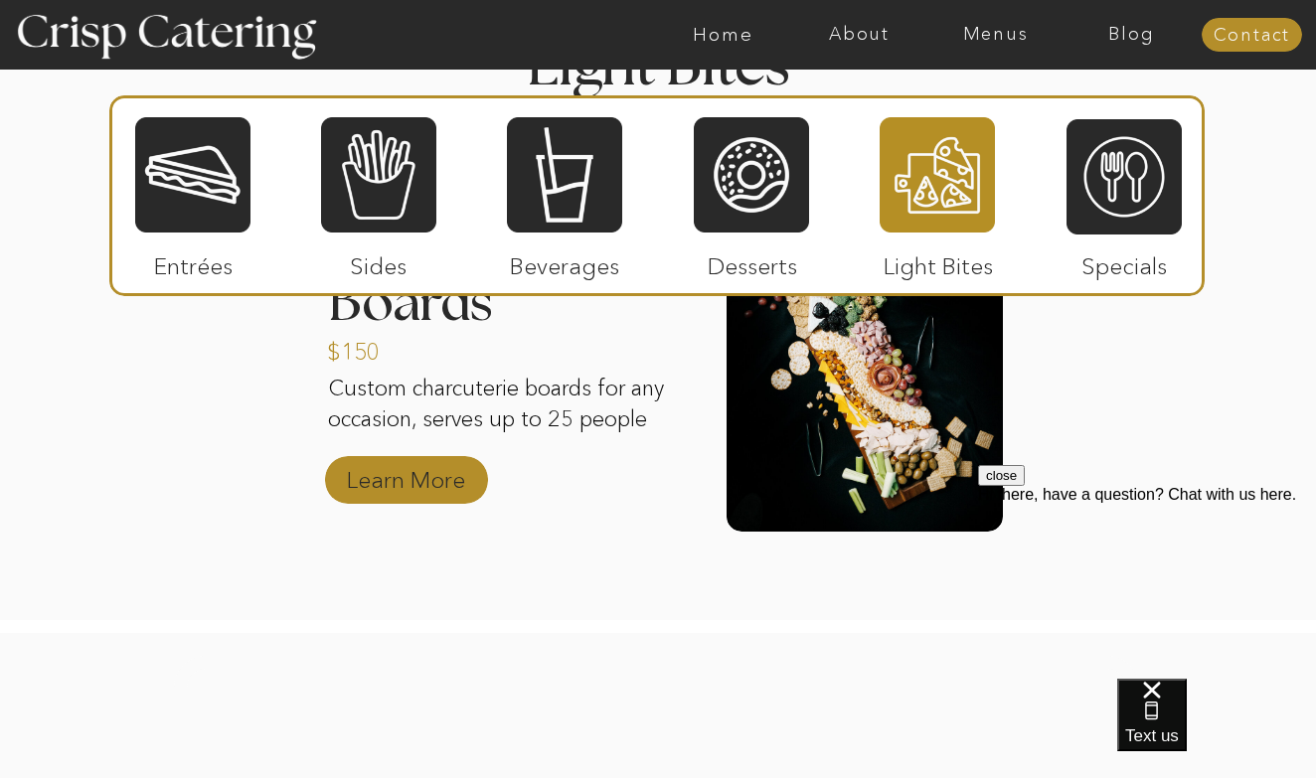
click at [423, 472] on p "Learn More" at bounding box center [406, 475] width 132 height 58
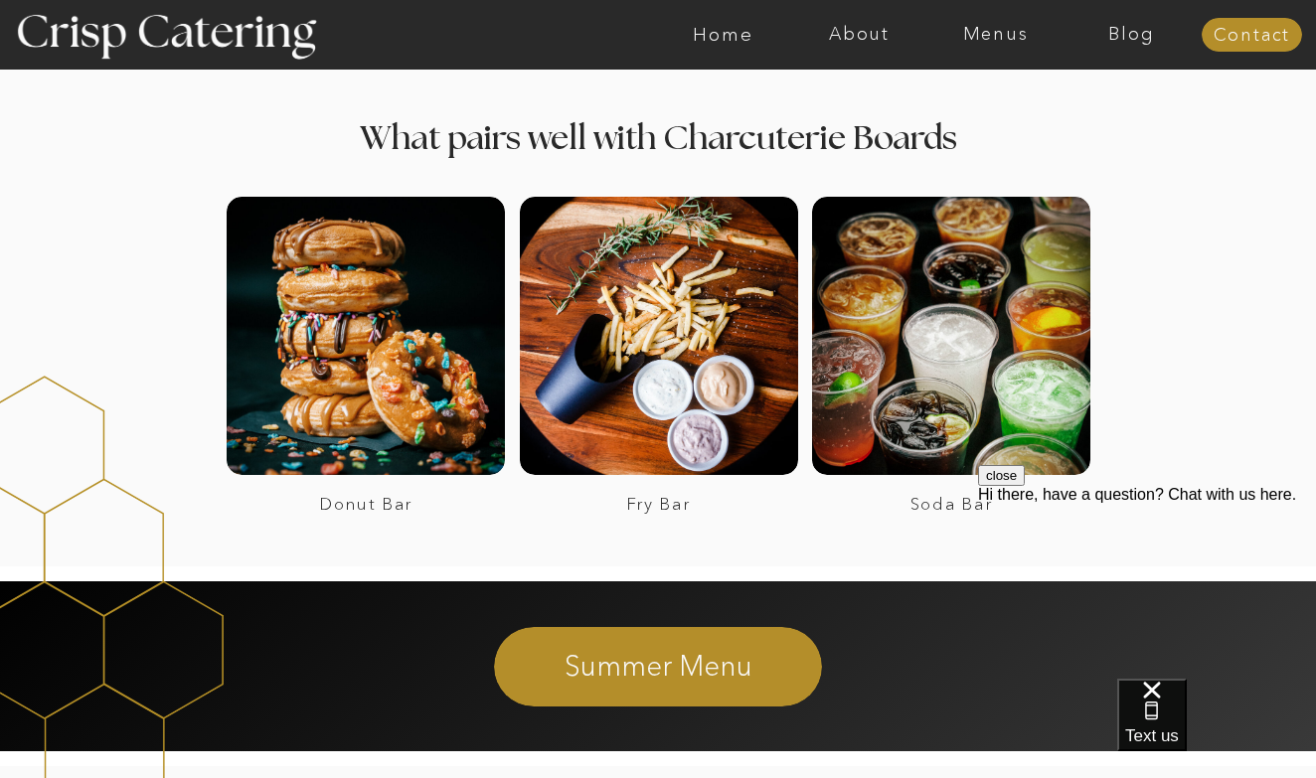
scroll to position [1131, 0]
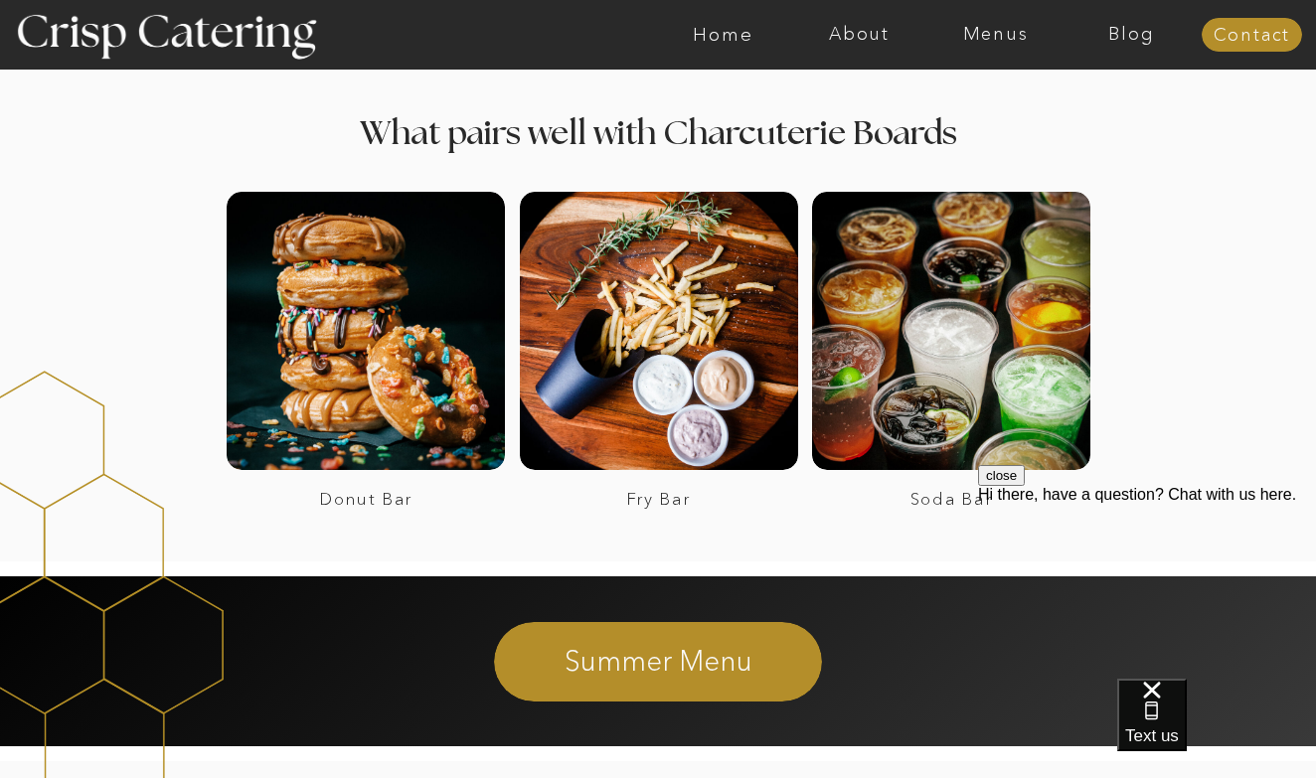
click at [807, 371] on div "About Home Menus Contact Blog About Crisp Crisp Cares Reviews faq About Home Me…" at bounding box center [658, 243] width 1316 height 2748
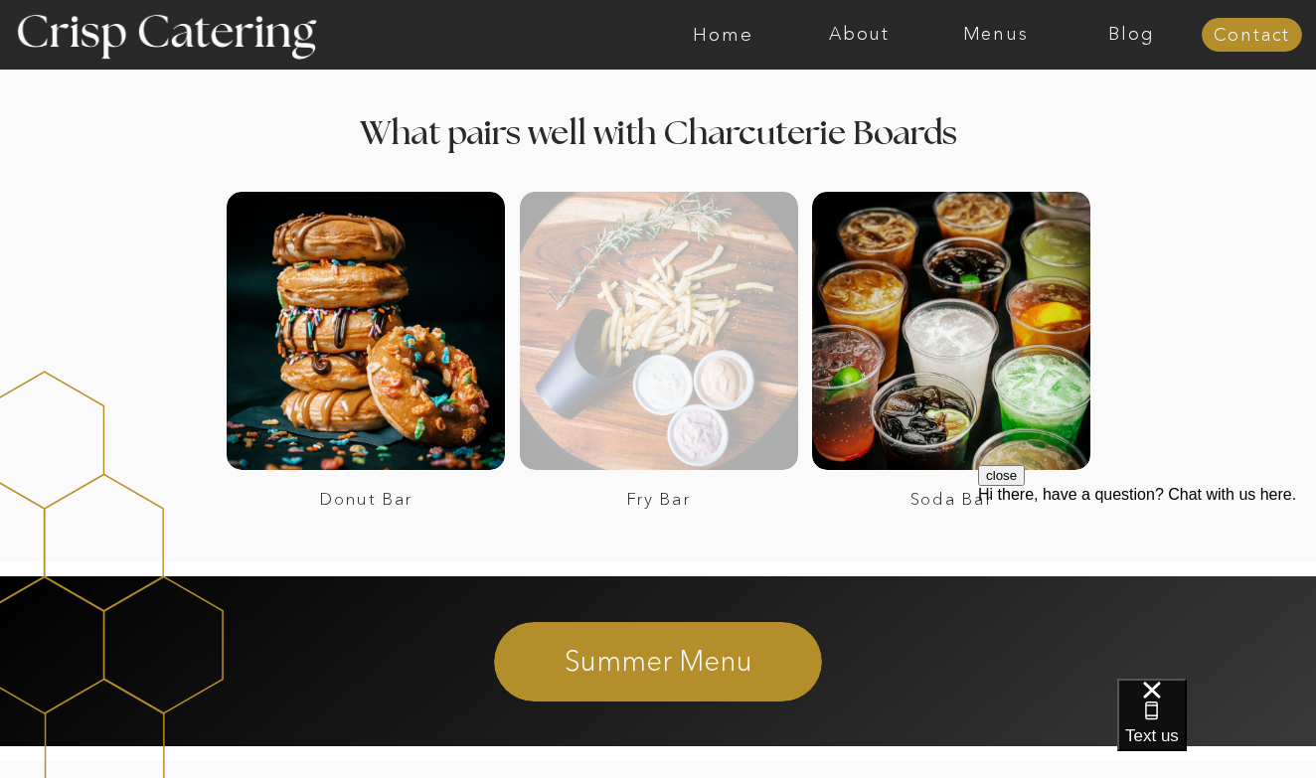
click at [718, 371] on div at bounding box center [659, 331] width 278 height 278
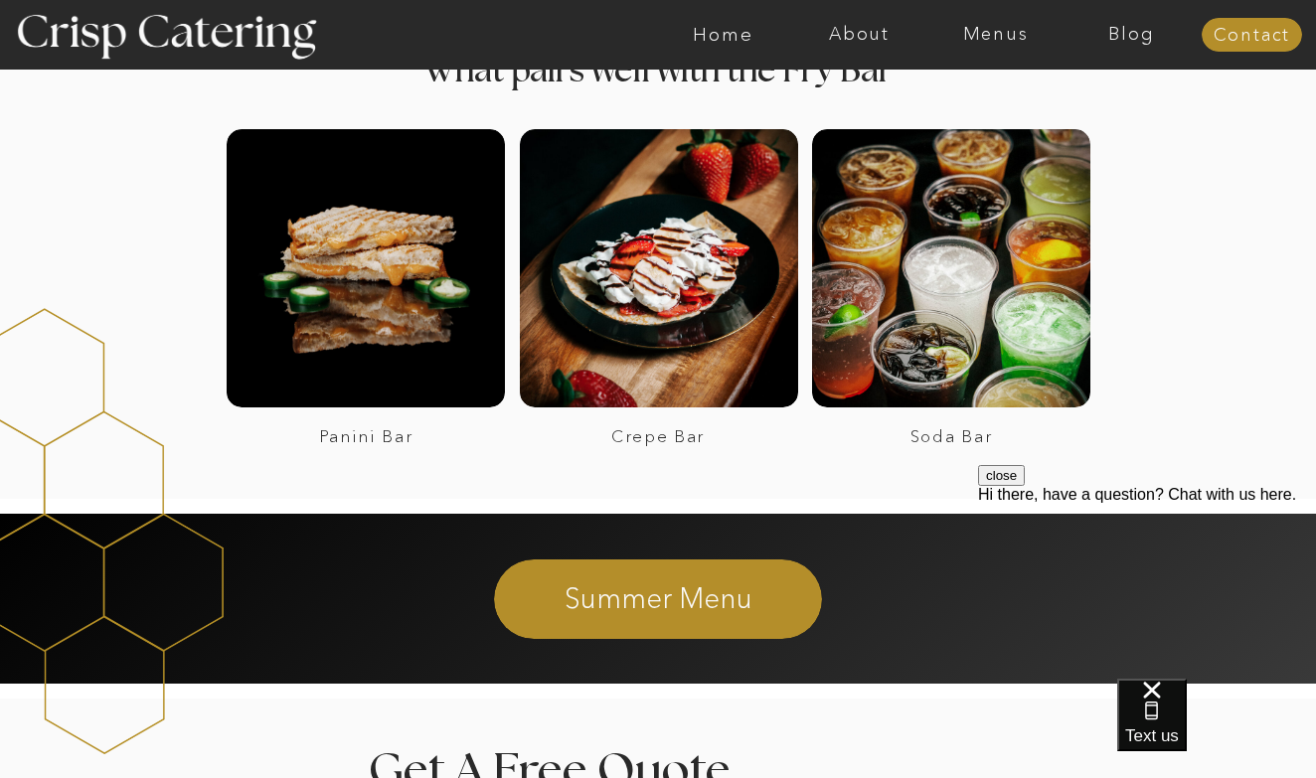
scroll to position [1990, 0]
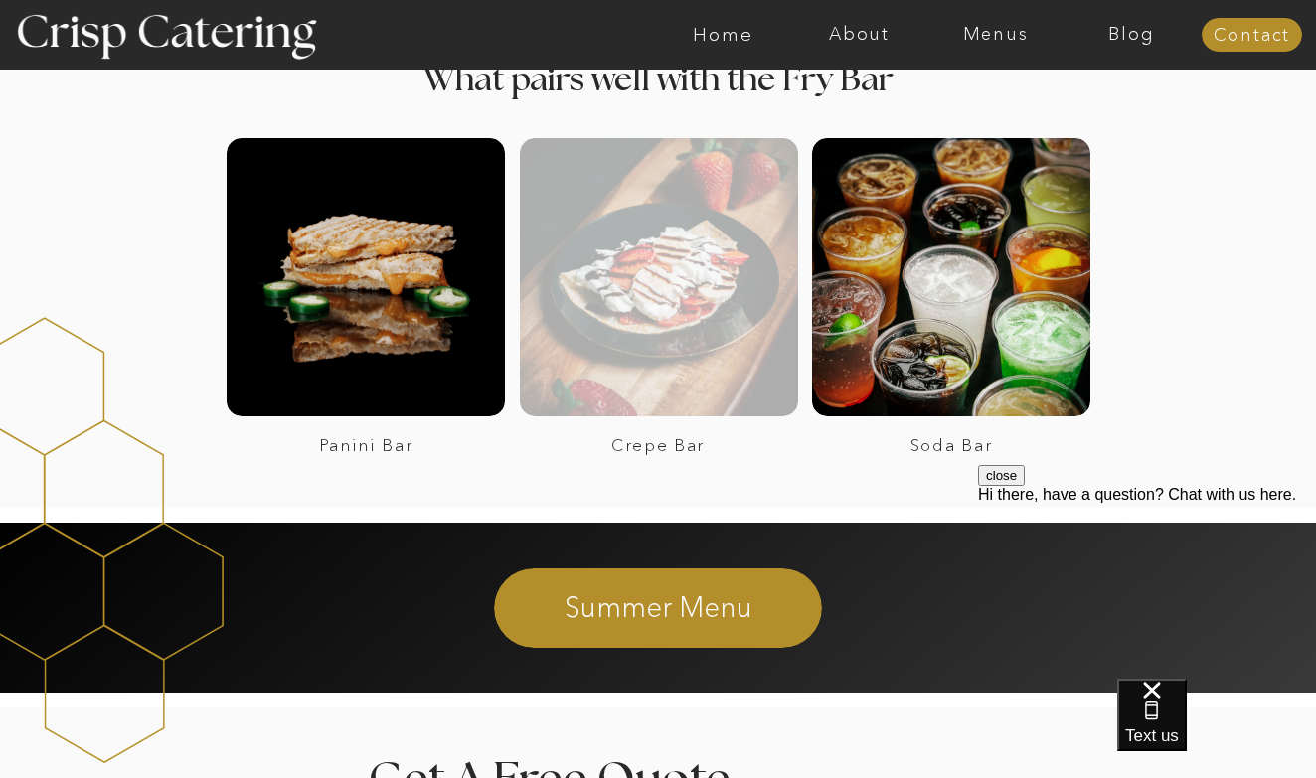
click at [684, 344] on div at bounding box center [659, 277] width 278 height 278
